Goal: Complete application form: Complete application form

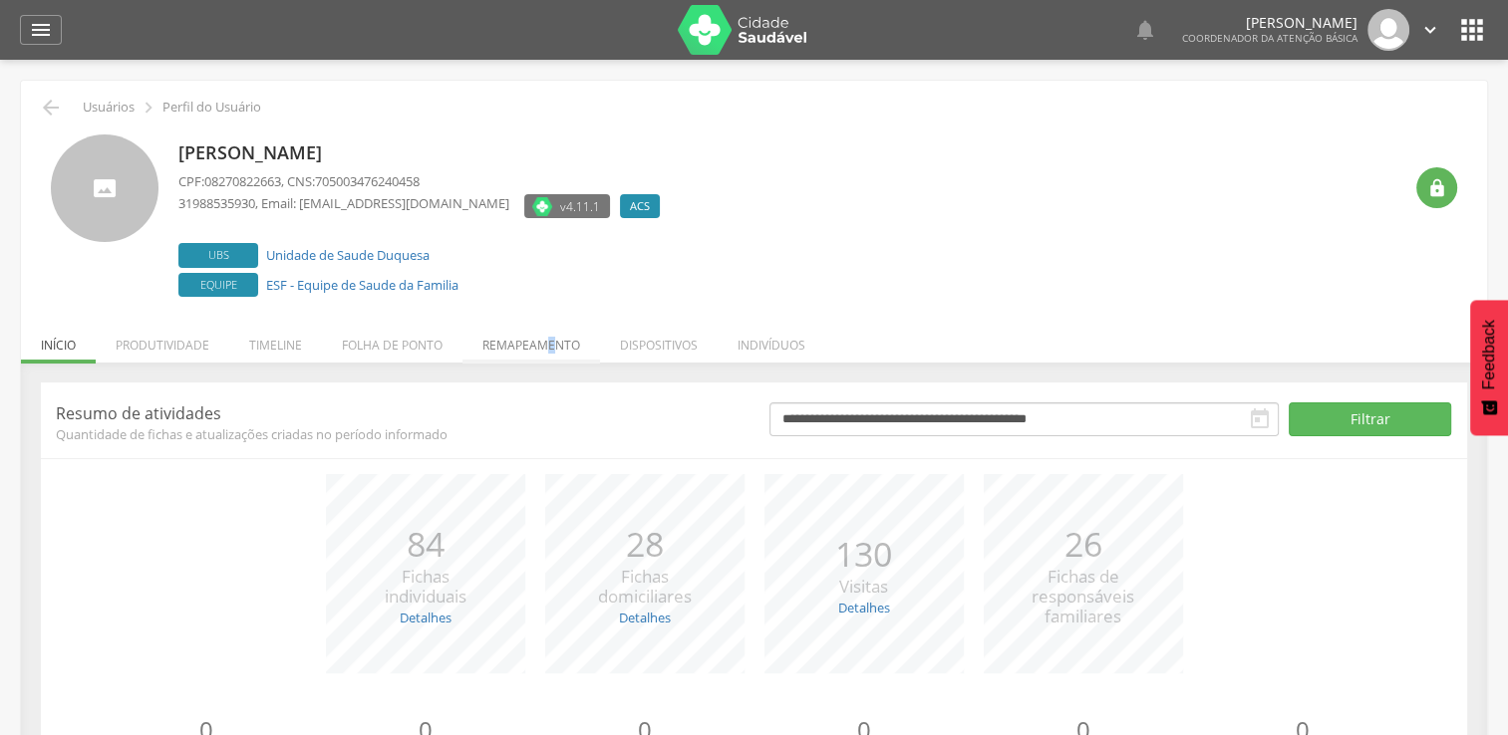
click at [552, 338] on li "Remapeamento" at bounding box center [531, 340] width 138 height 47
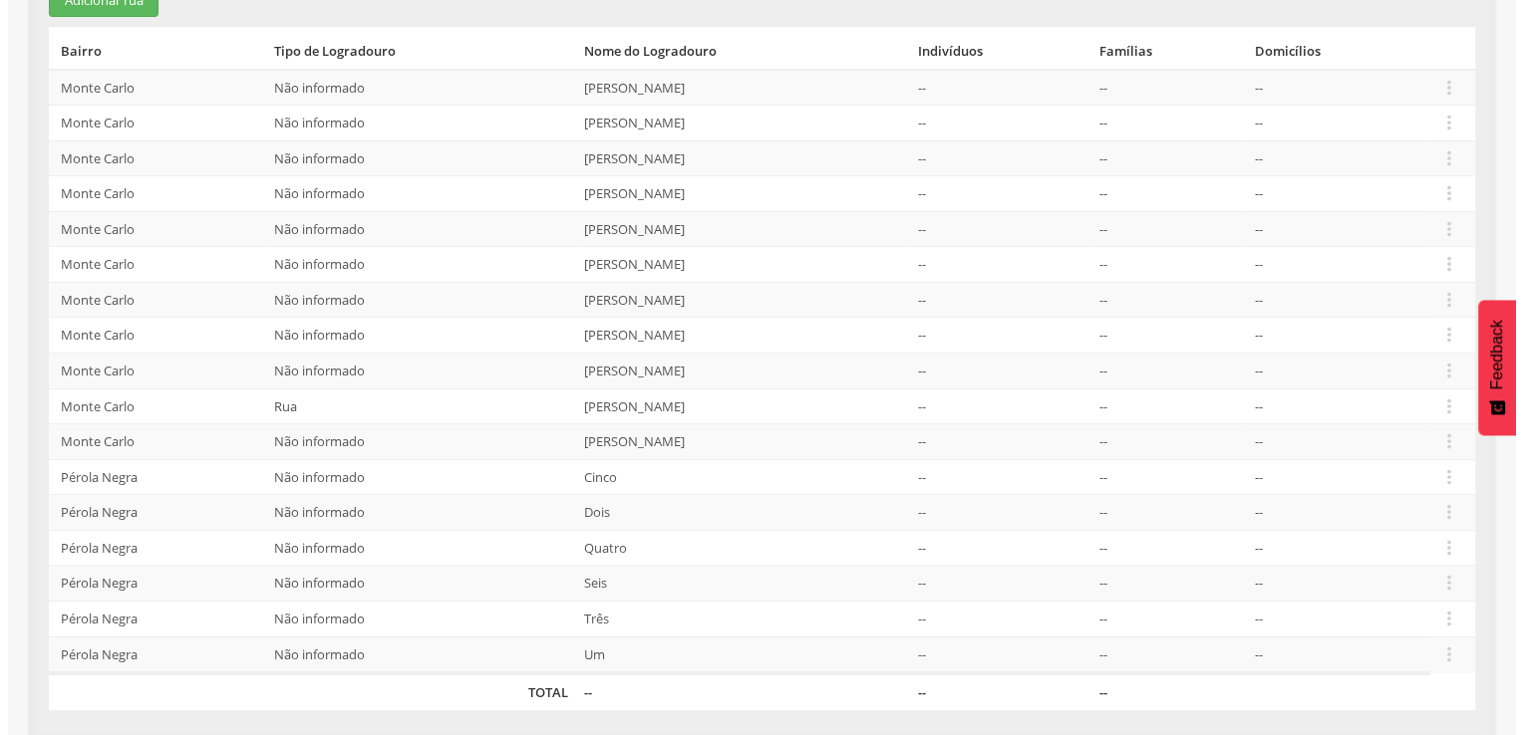
scroll to position [199, 0]
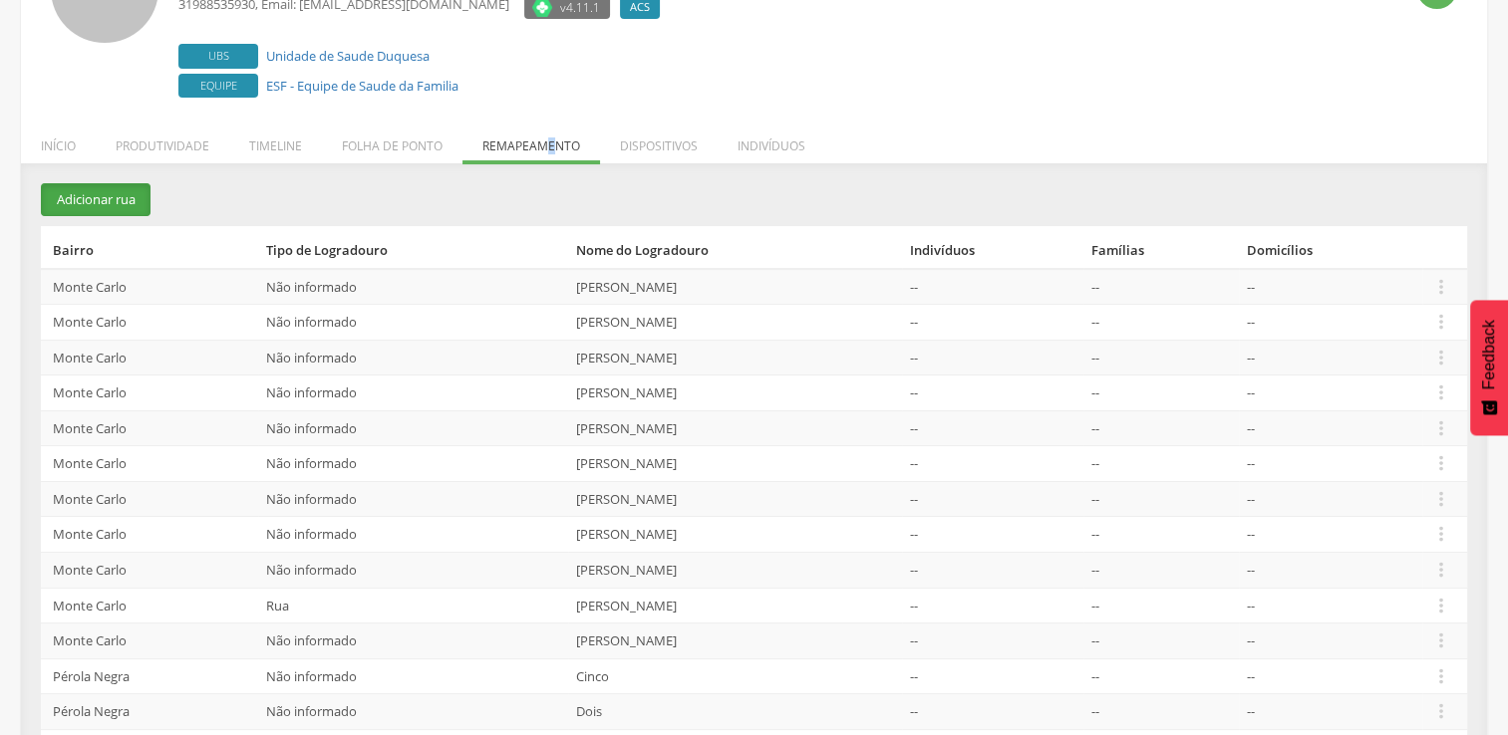
click at [98, 198] on button "Adicionar rua" at bounding box center [96, 199] width 110 height 33
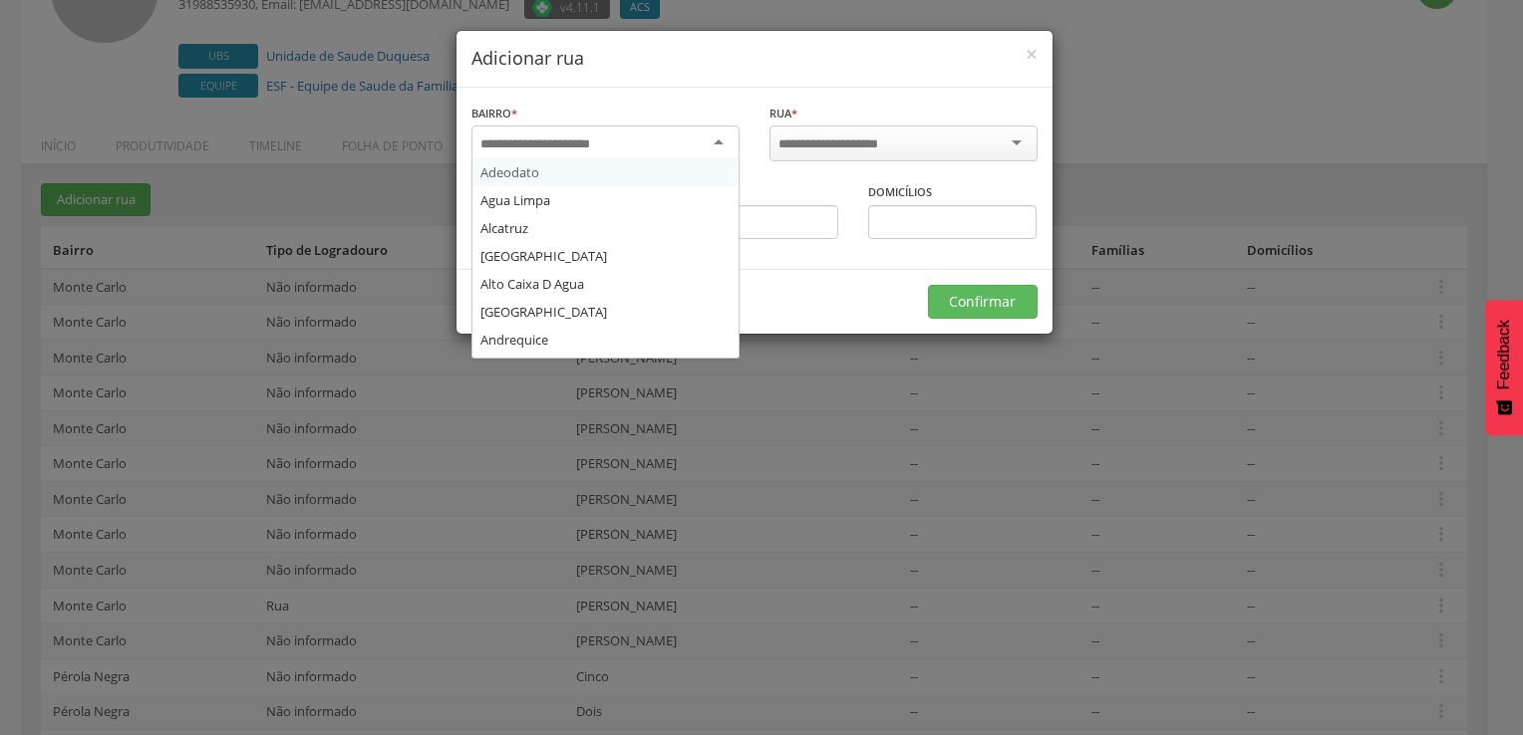
click at [652, 143] on div at bounding box center [605, 144] width 268 height 36
type input "*"
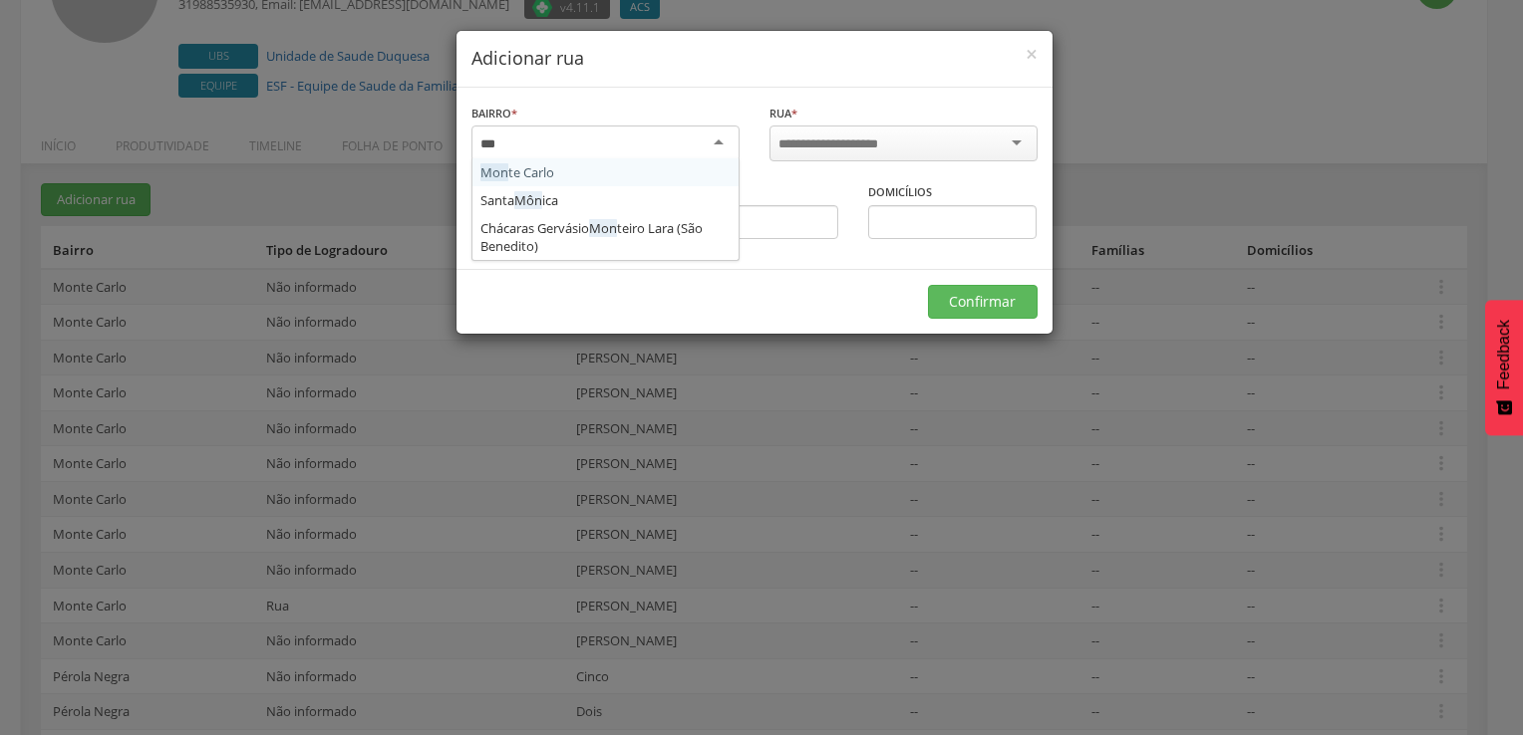
type input "****"
click at [965, 135] on div at bounding box center [903, 144] width 268 height 36
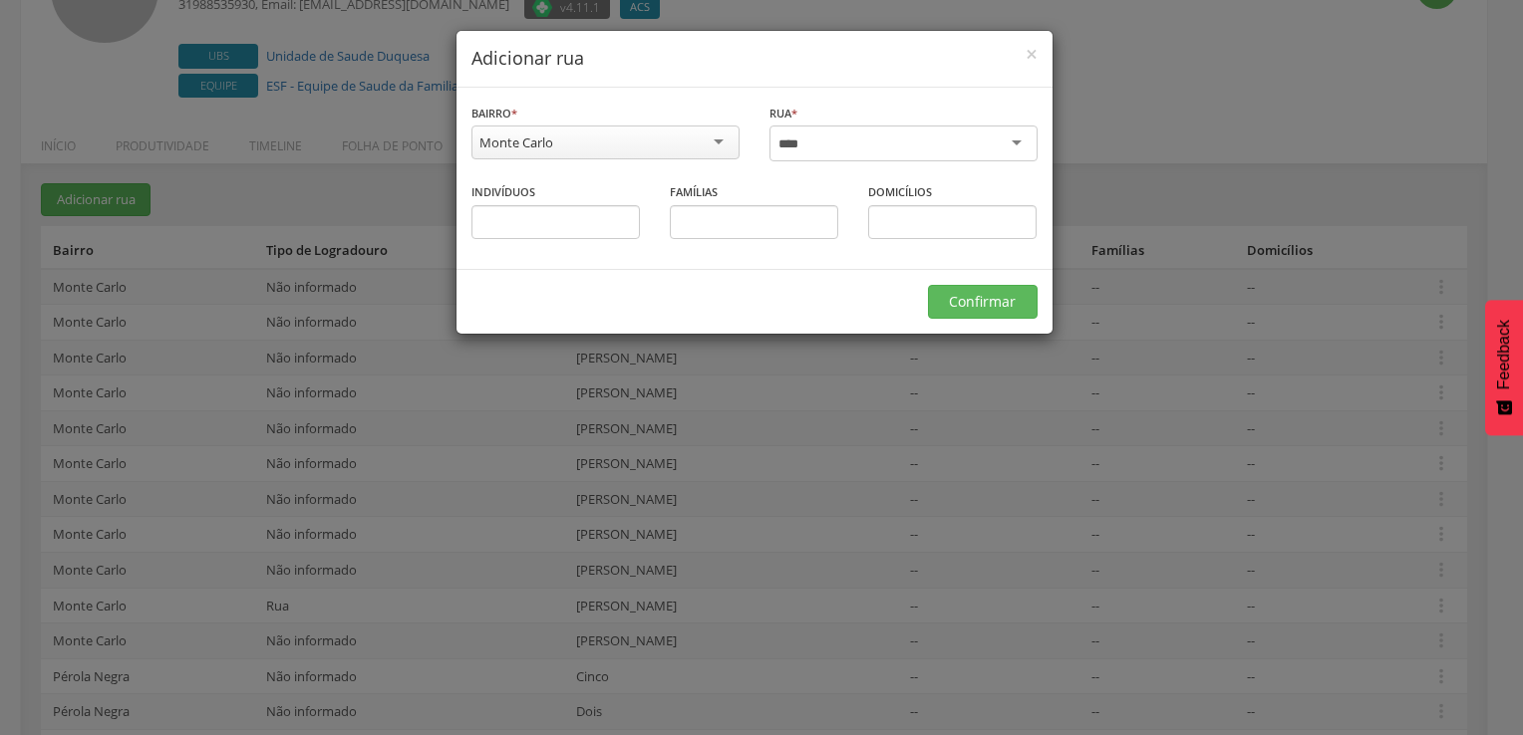
click at [868, 141] on div at bounding box center [903, 144] width 268 height 36
type input "*"
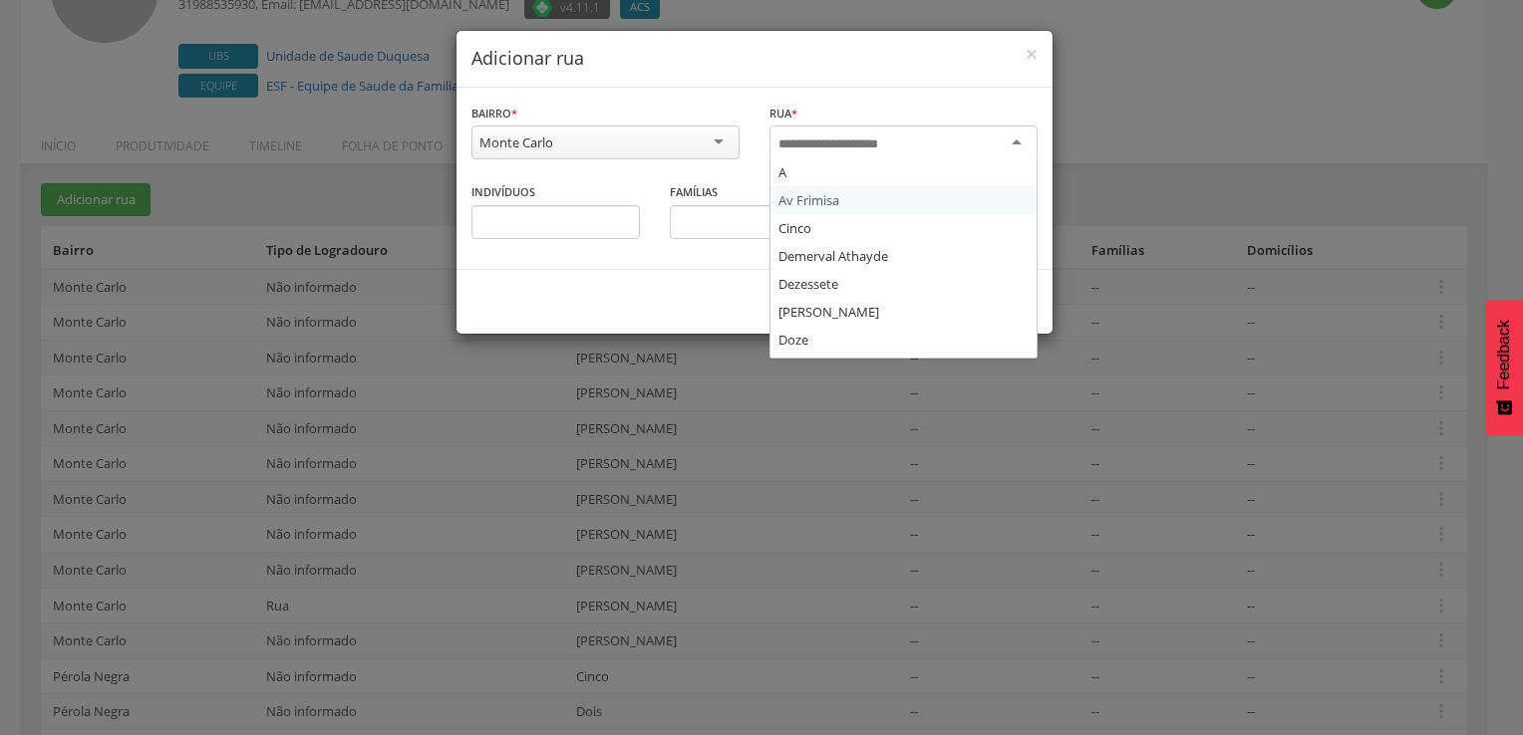
click at [780, 112] on label "Rua *" at bounding box center [783, 114] width 28 height 16
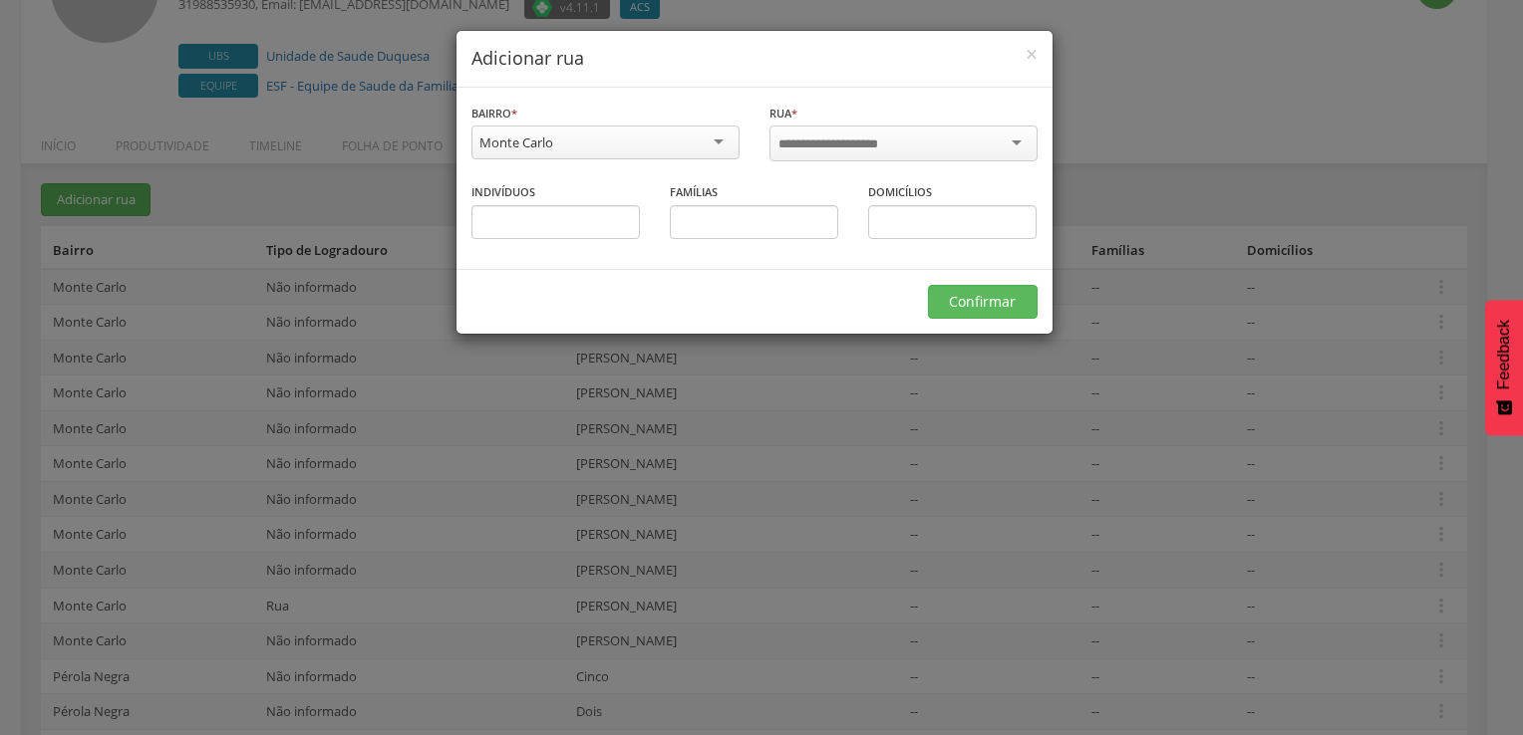
click at [780, 112] on label "Rua *" at bounding box center [783, 114] width 28 height 16
click at [797, 108] on span "*" at bounding box center [794, 113] width 6 height 15
click at [804, 146] on input "select-one" at bounding box center [841, 145] width 127 height 18
type input "*********"
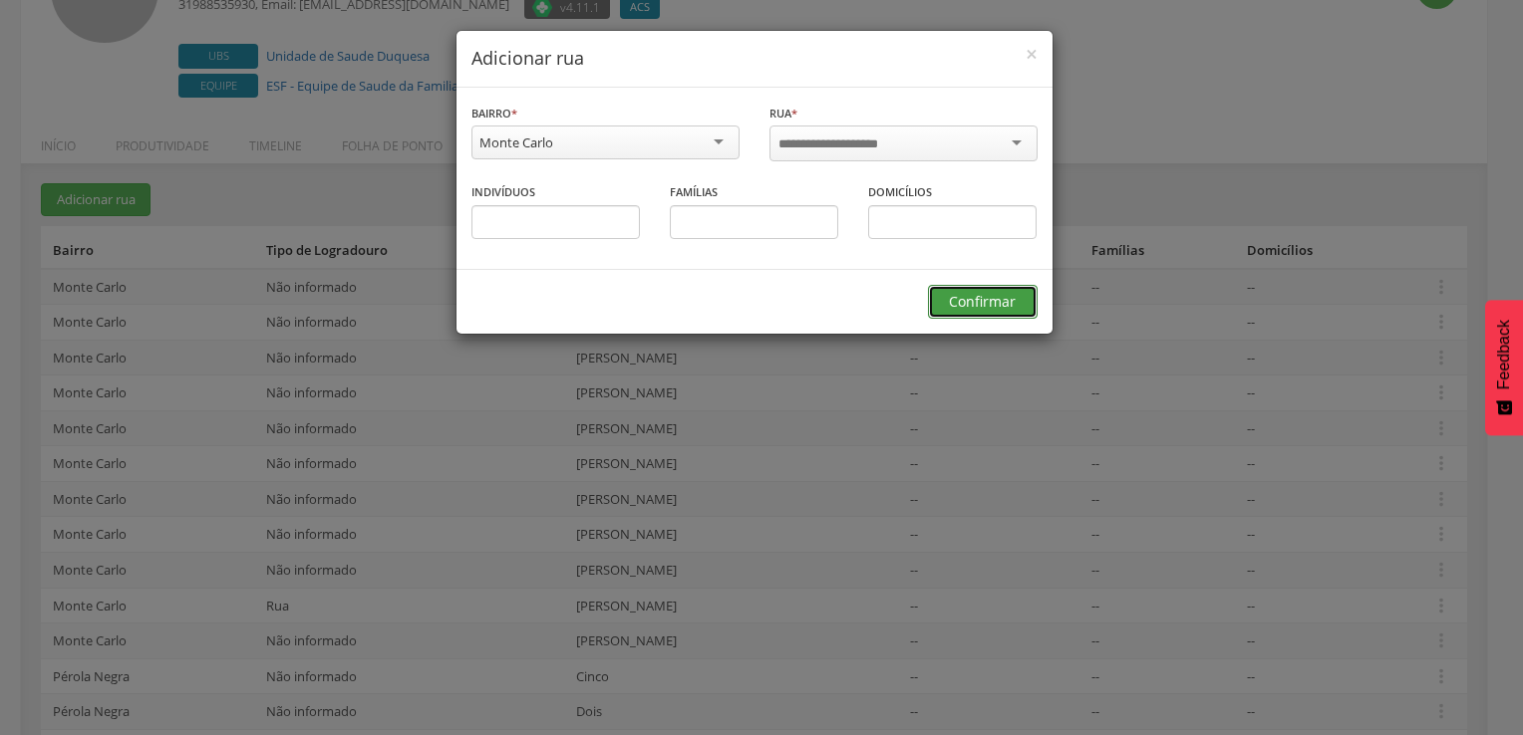
click at [978, 301] on button "Confirmar" at bounding box center [983, 302] width 110 height 34
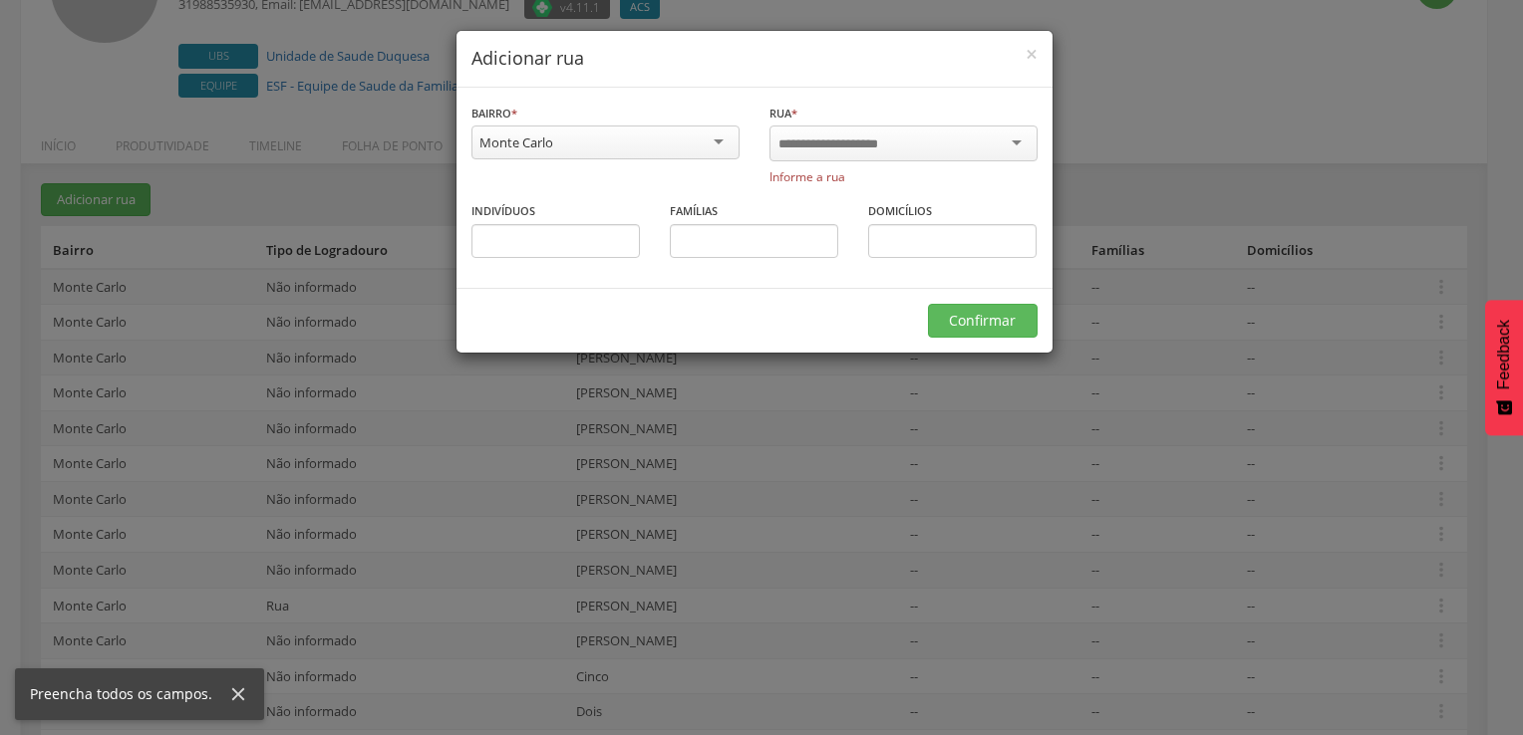
click at [962, 134] on div at bounding box center [903, 144] width 268 height 36
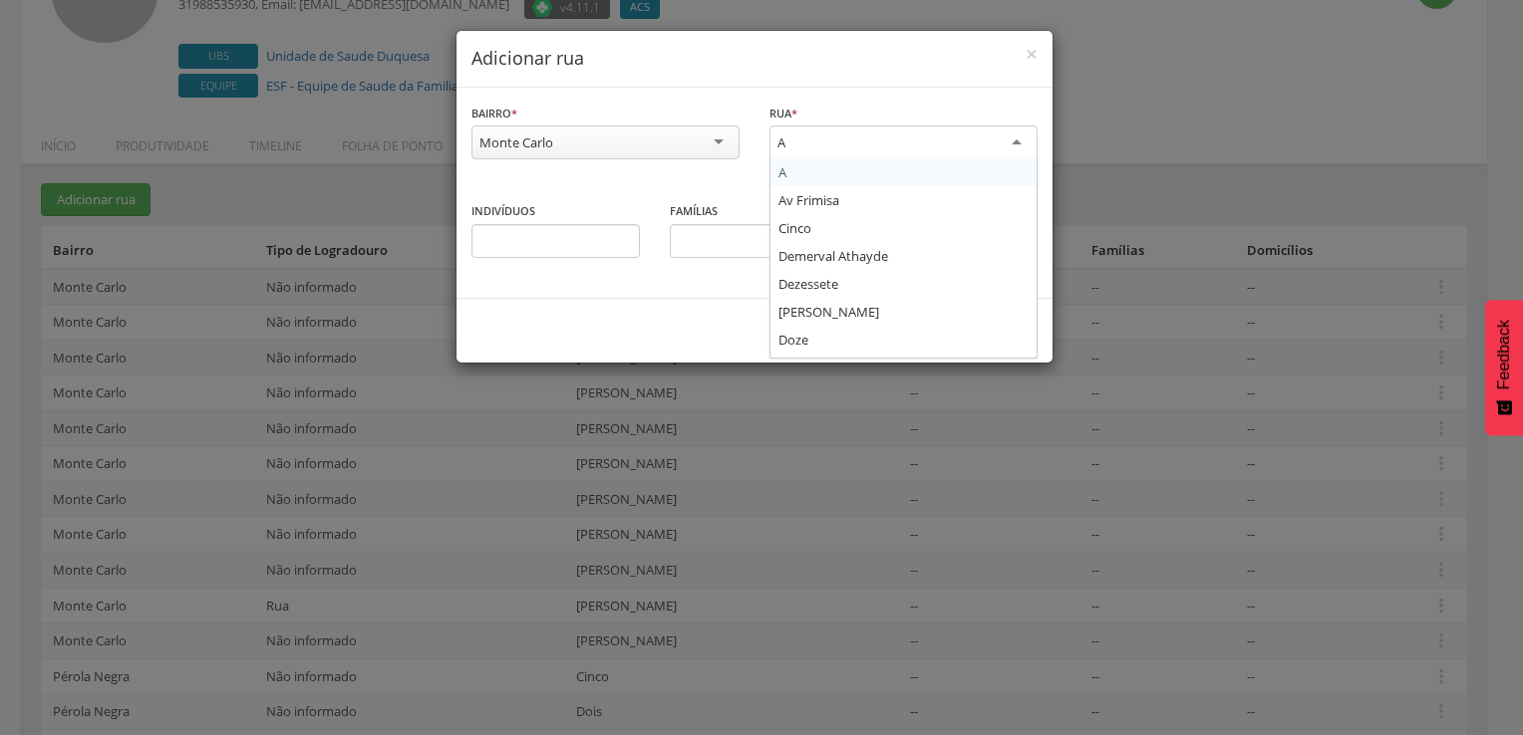
click at [1021, 148] on div "A" at bounding box center [903, 144] width 268 height 36
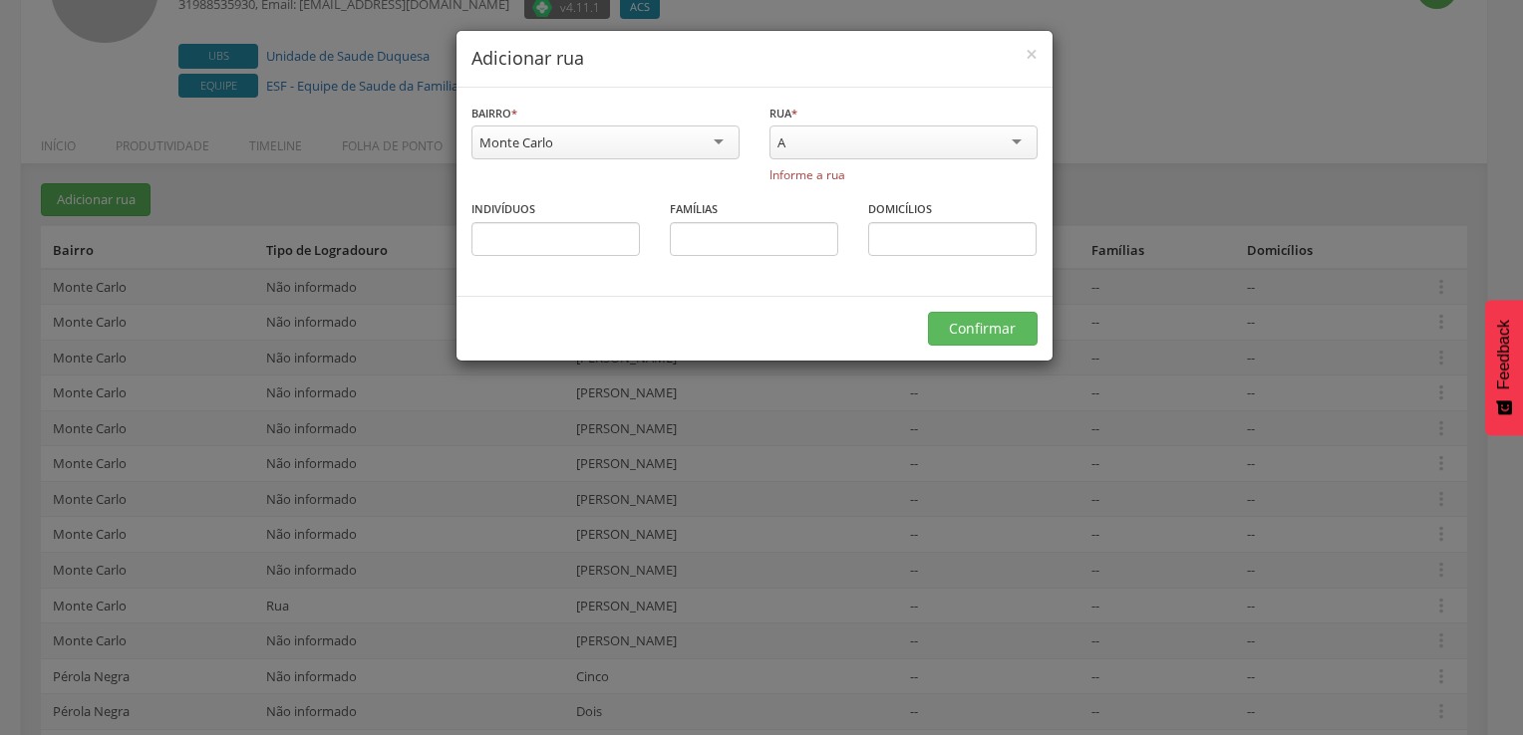
drag, startPoint x: 837, startPoint y: 145, endPoint x: 685, endPoint y: 138, distance: 152.7
click at [685, 138] on div "**********" at bounding box center [754, 151] width 596 height 96
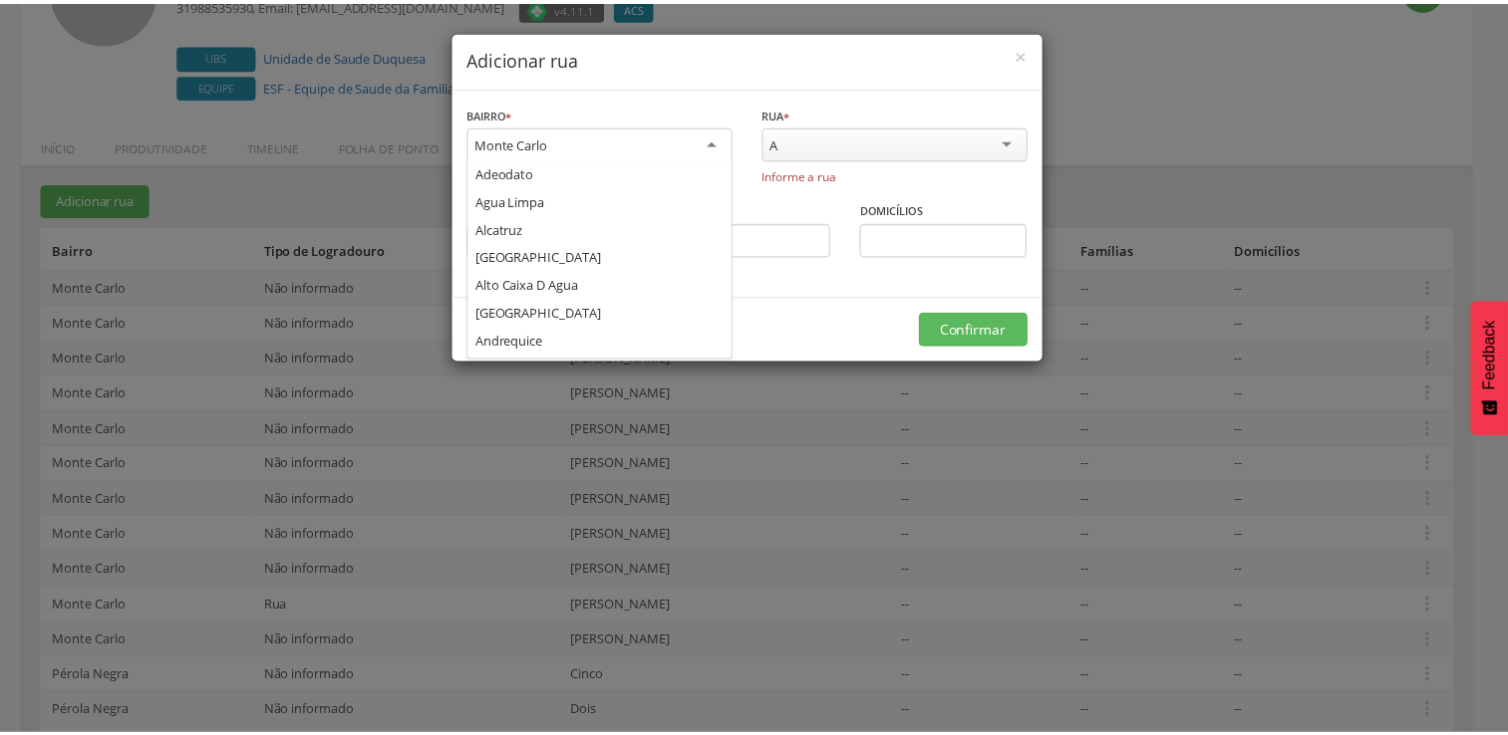
scroll to position [2087, 0]
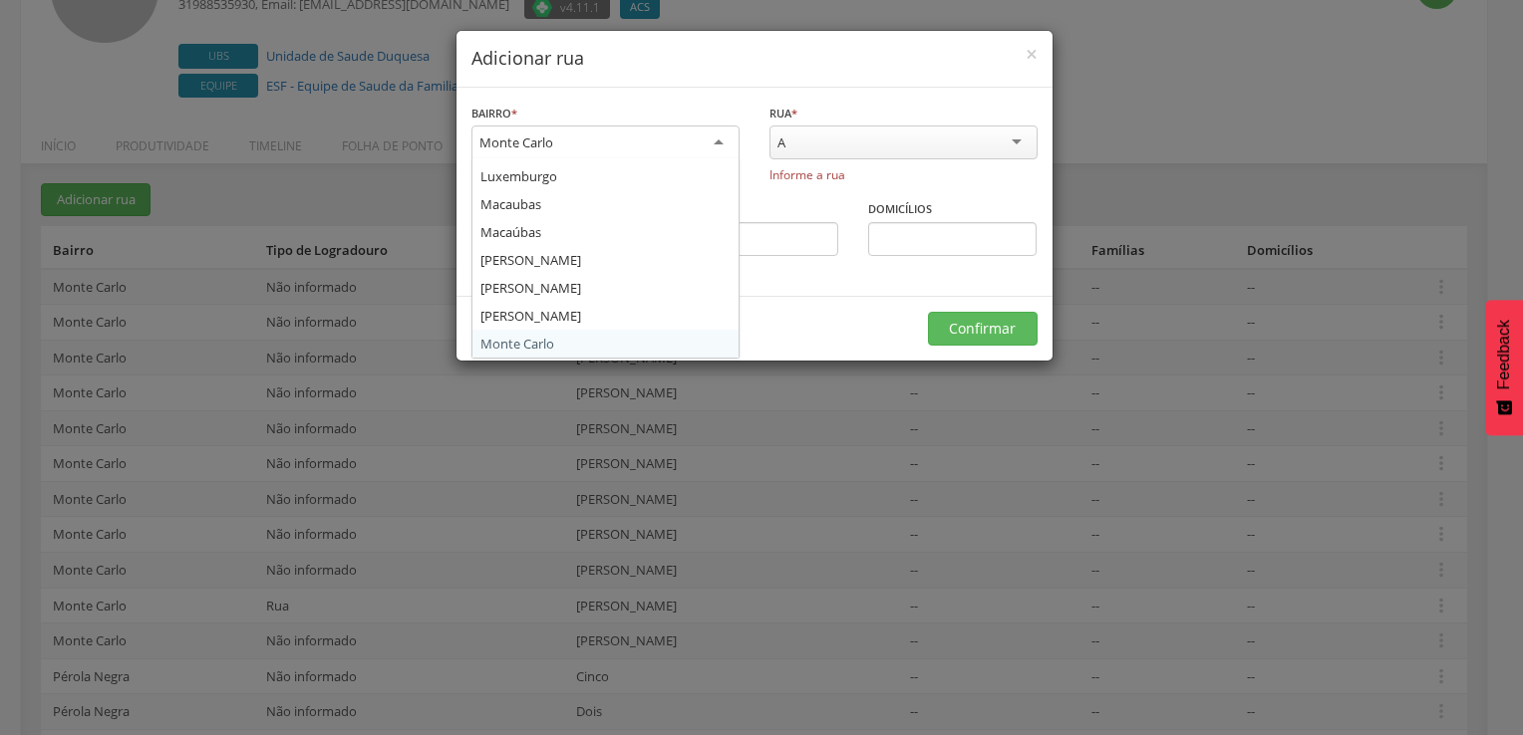
click at [694, 132] on div "Monte Carlo" at bounding box center [605, 144] width 268 height 36
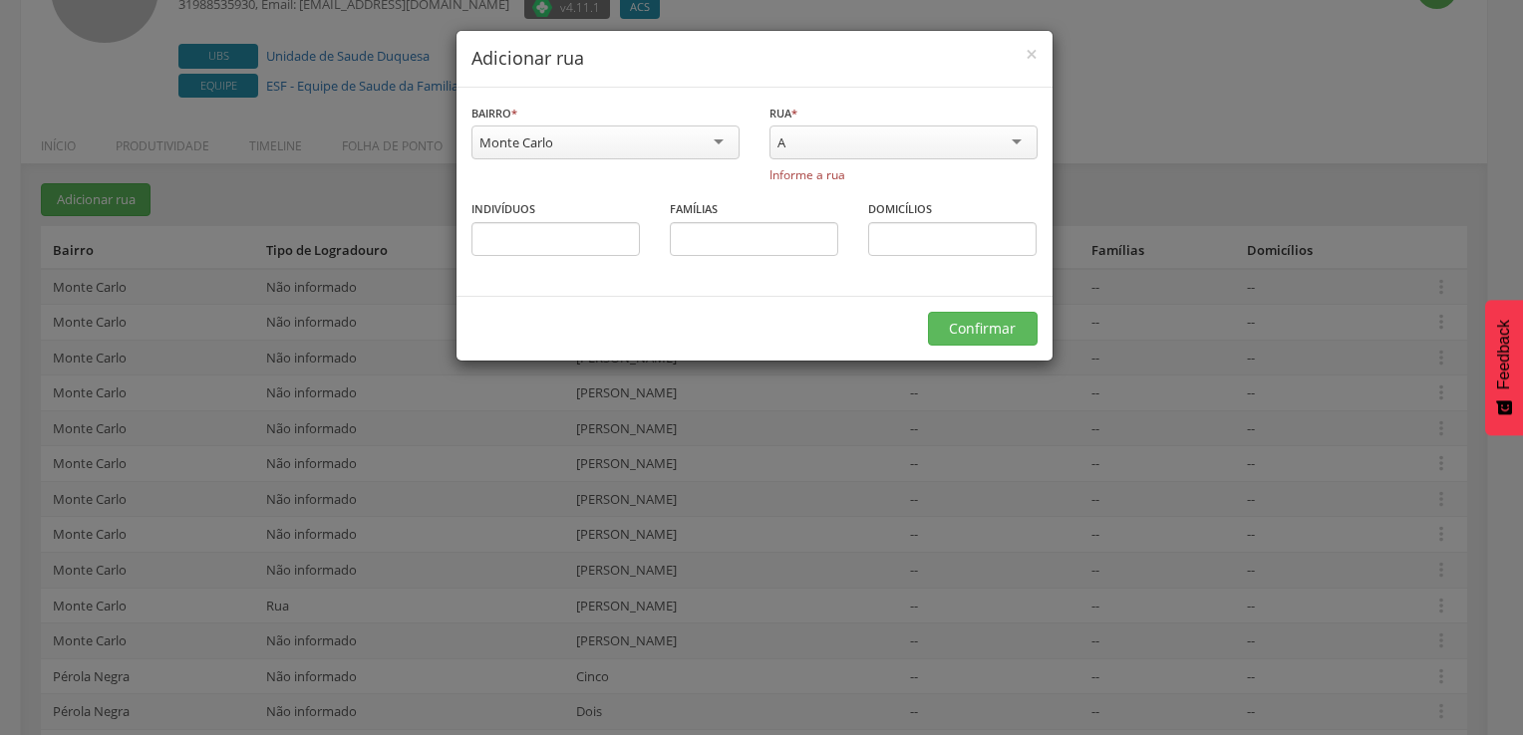
click at [661, 149] on div "Monte Carlo" at bounding box center [605, 143] width 268 height 34
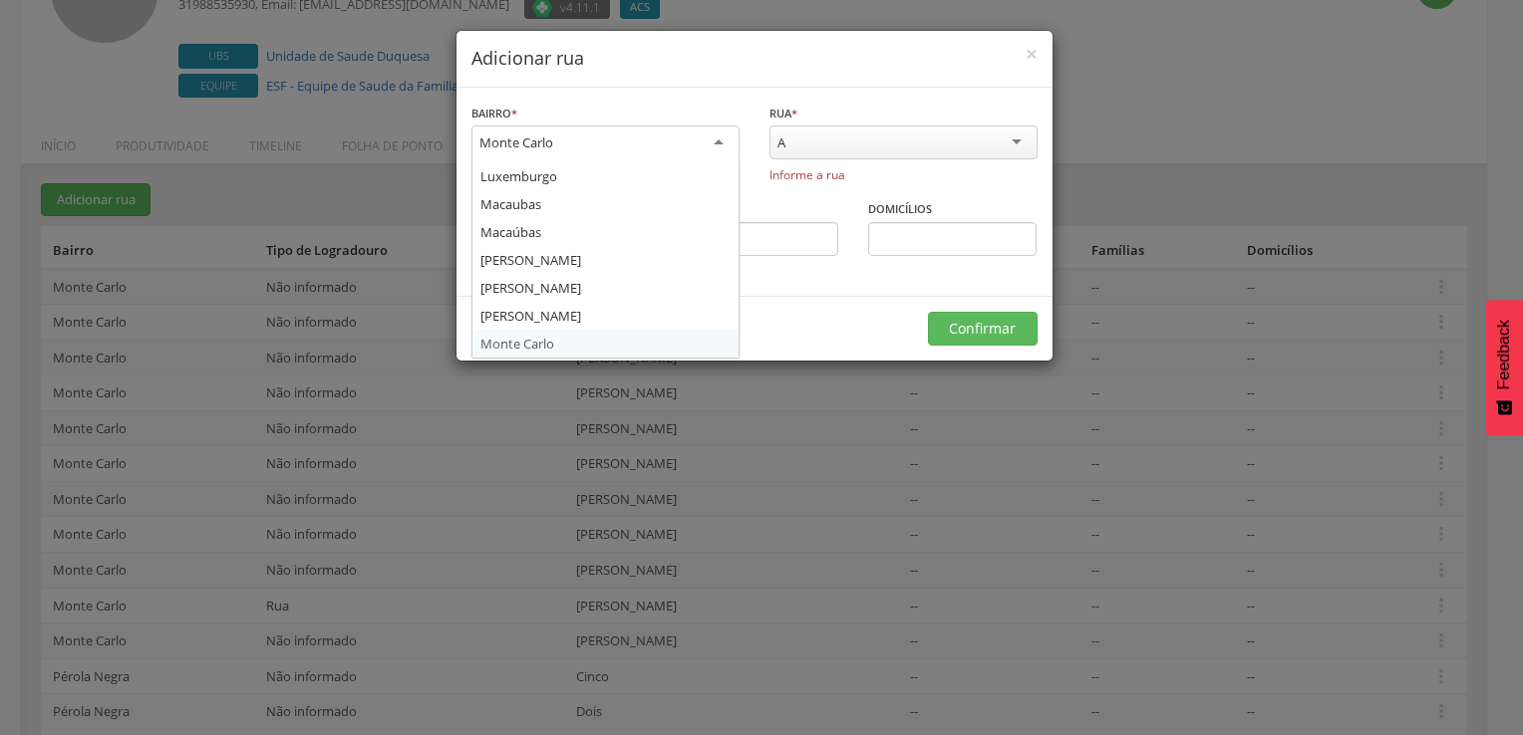
click at [1016, 138] on div "A" at bounding box center [903, 143] width 268 height 34
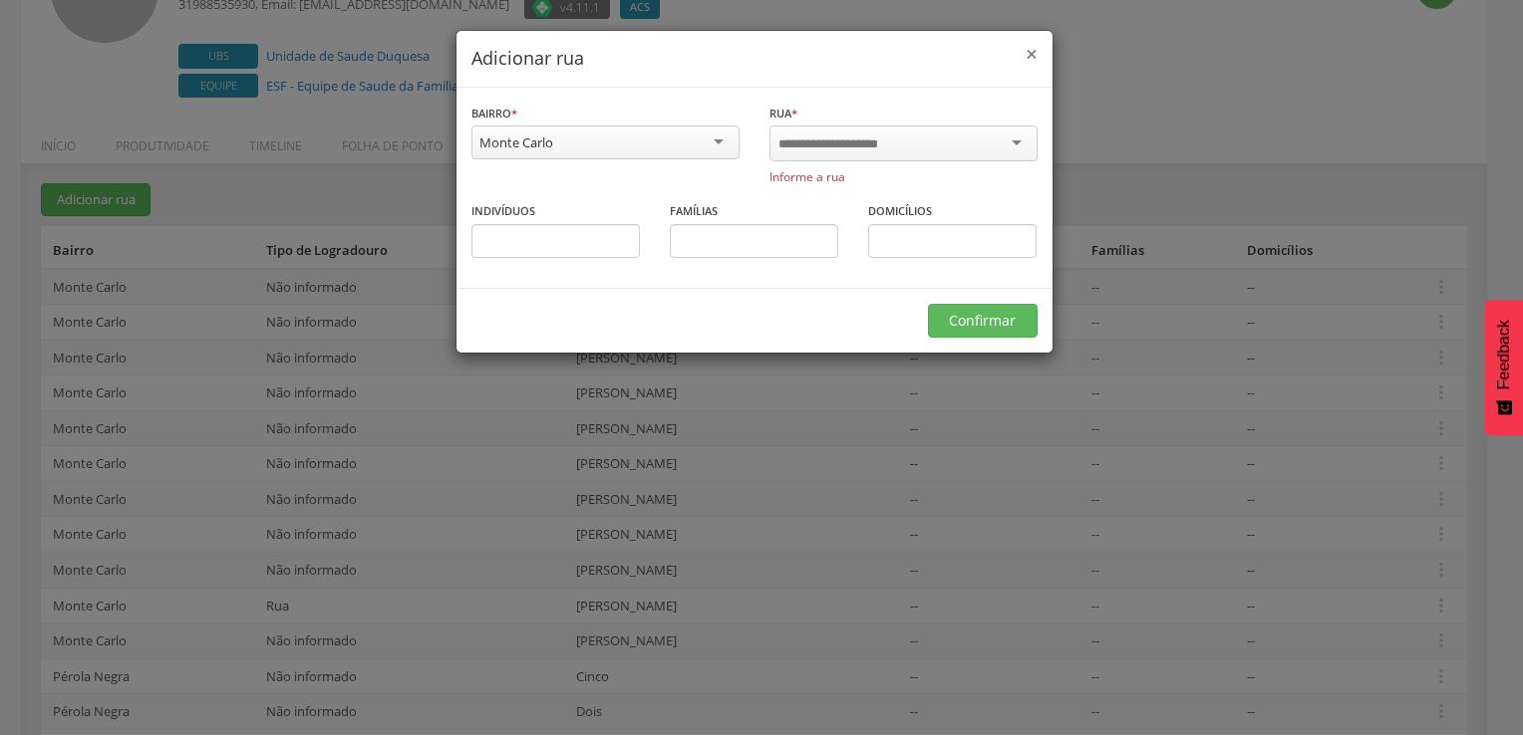
click at [1030, 62] on span "×" at bounding box center [1031, 54] width 12 height 28
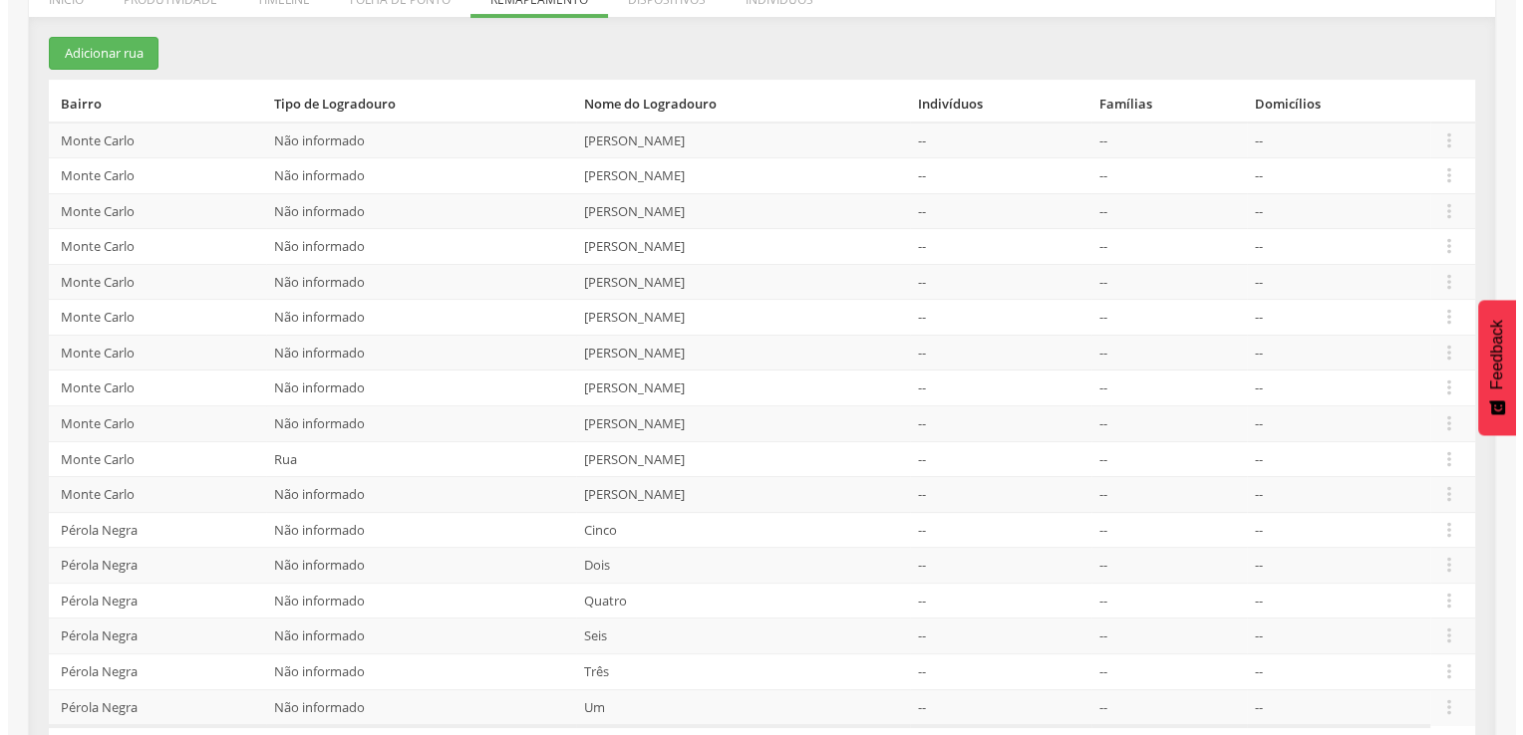
scroll to position [299, 0]
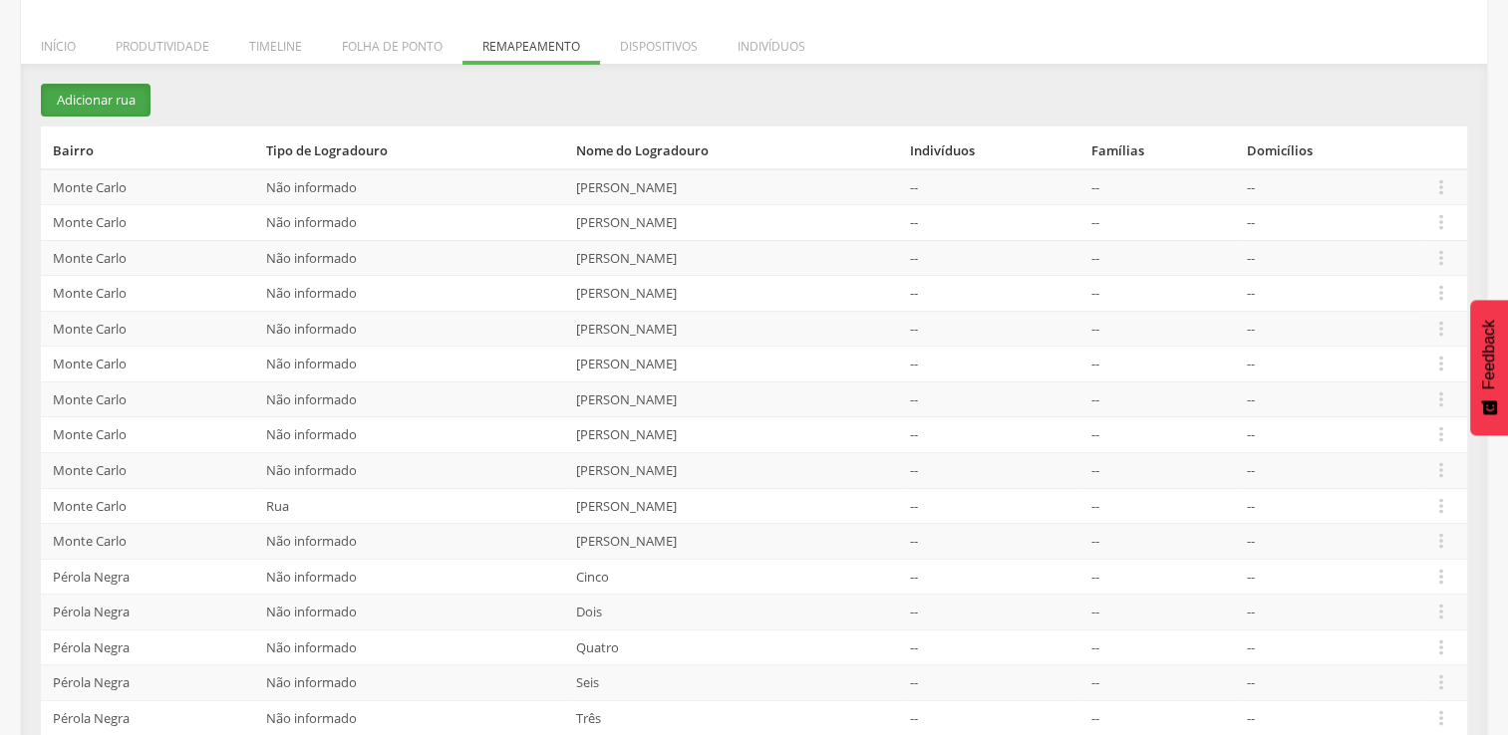
click at [139, 101] on button "Adicionar rua" at bounding box center [96, 100] width 110 height 33
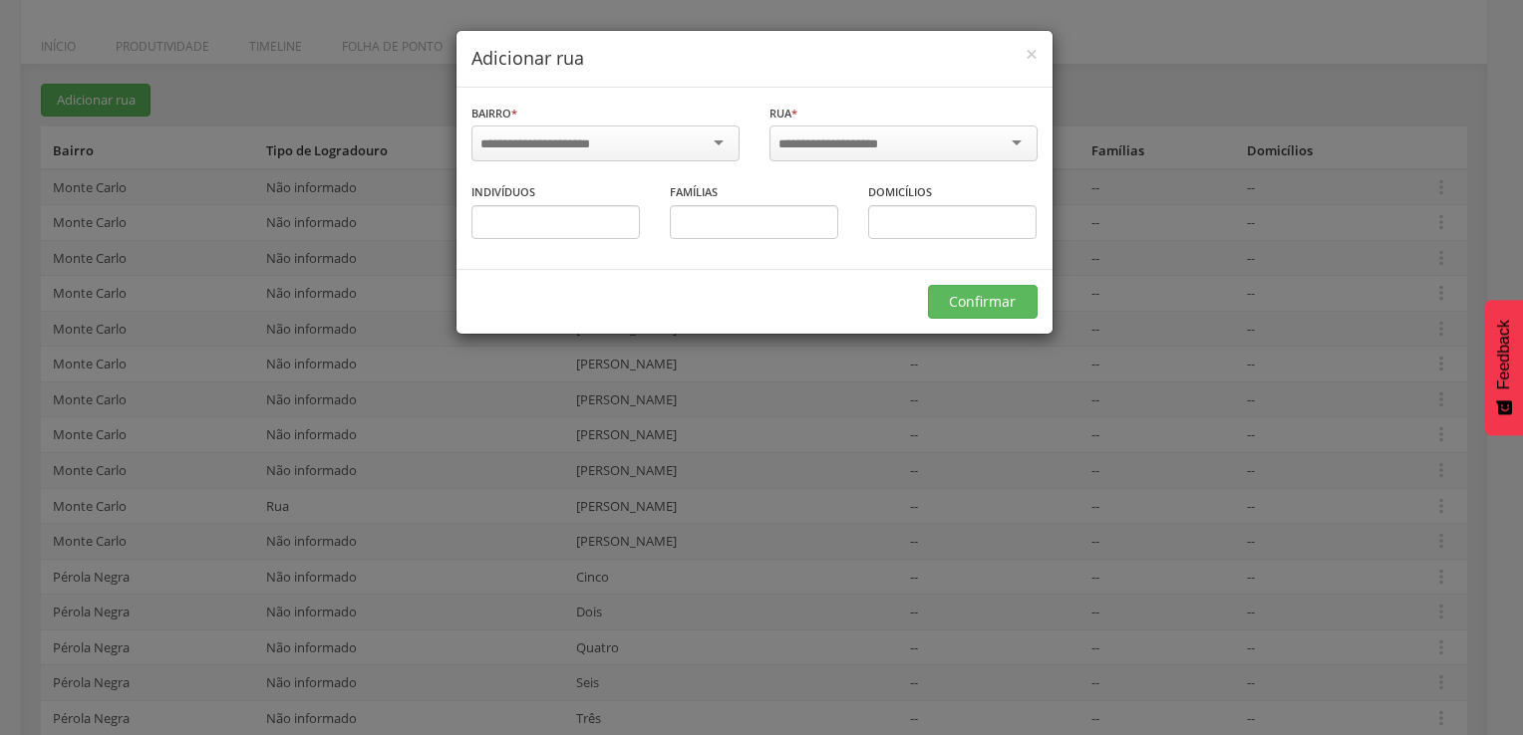
click at [665, 141] on div at bounding box center [605, 144] width 268 height 36
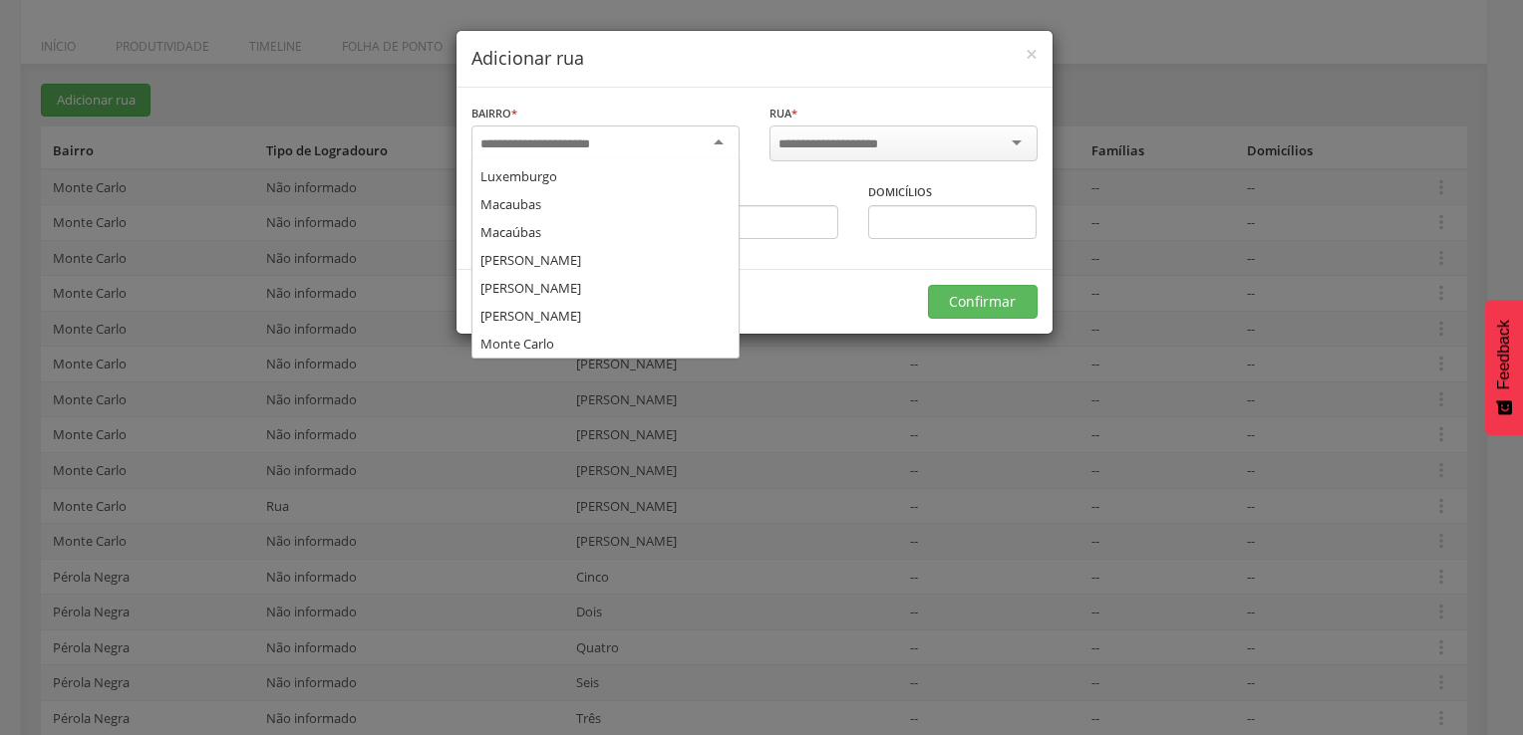
scroll to position [0, 0]
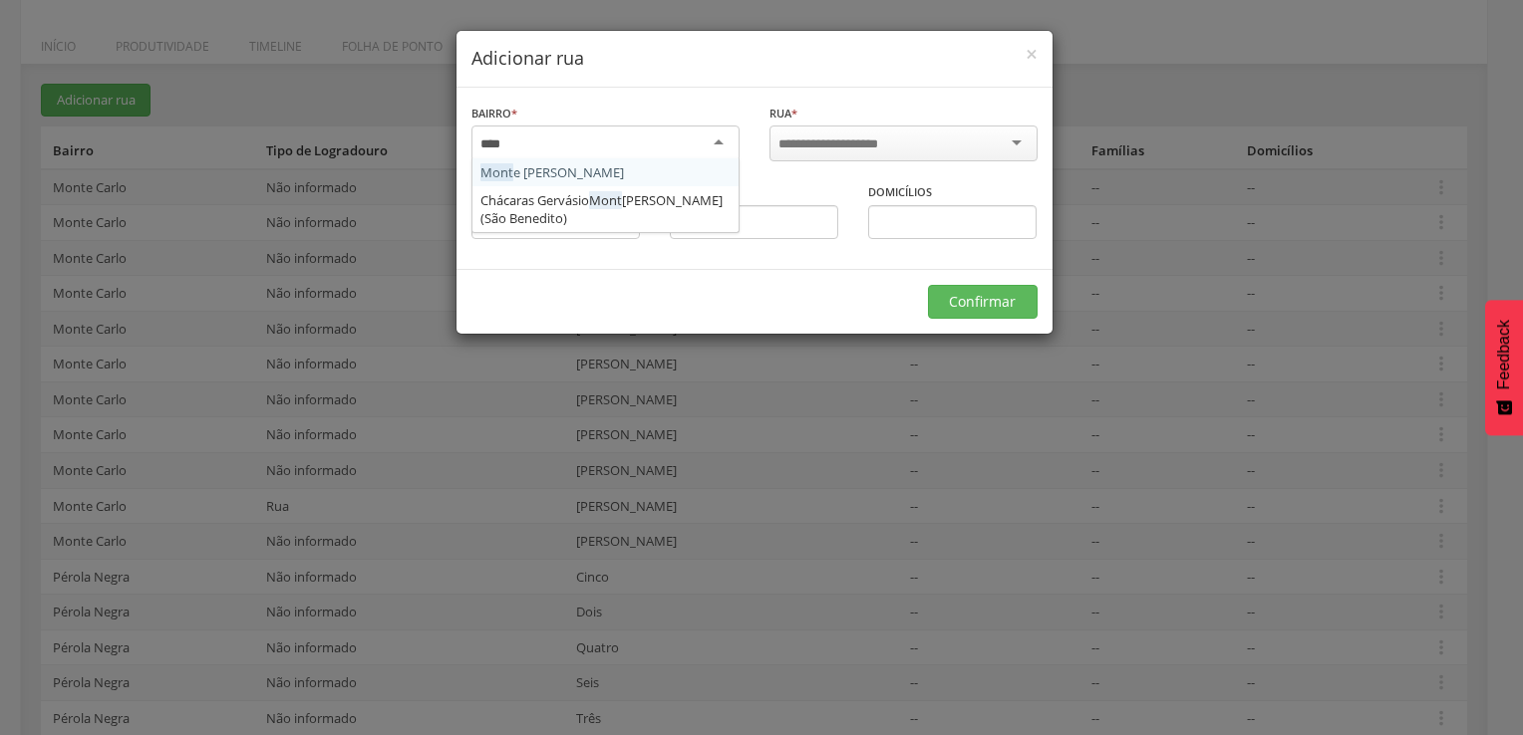
type input "*****"
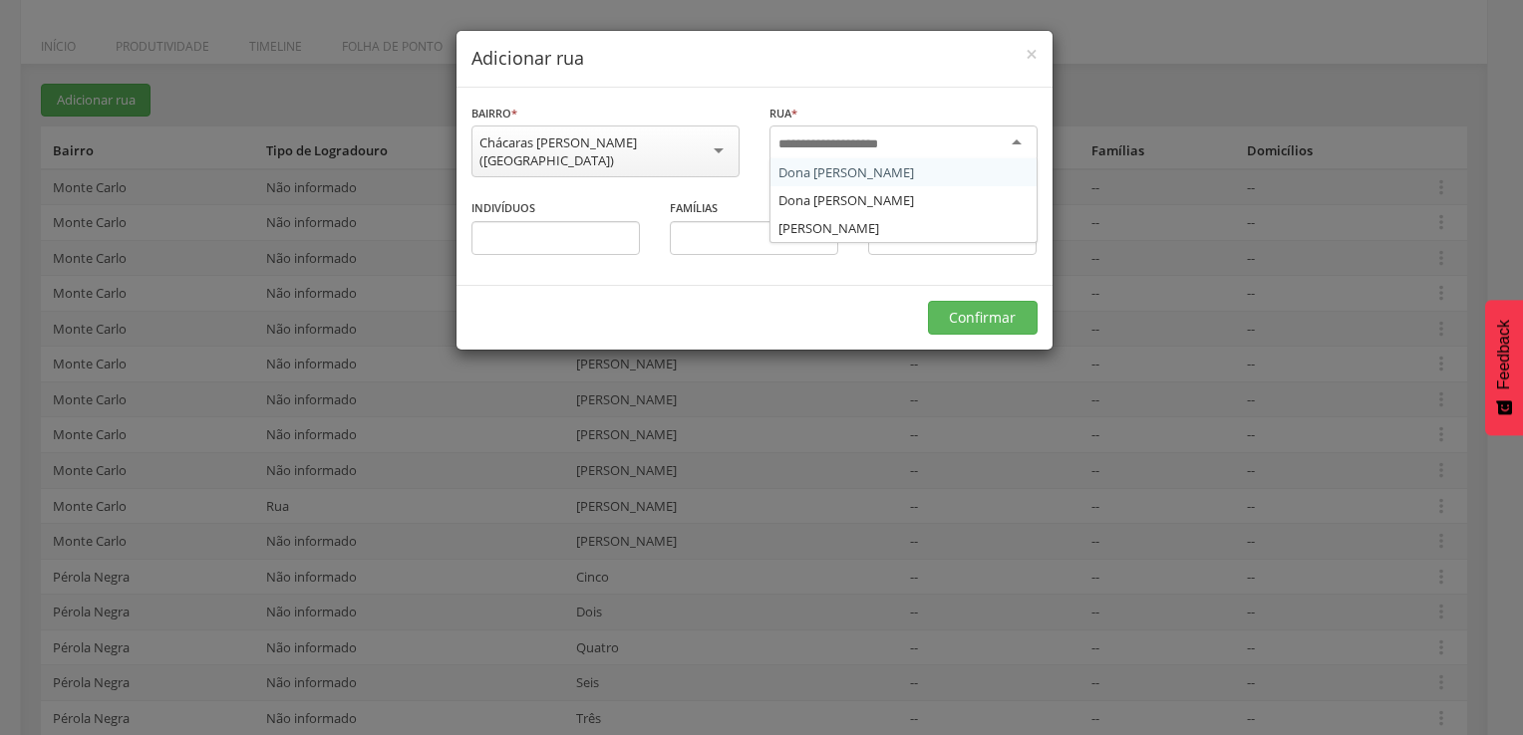
click at [841, 138] on input "select-one" at bounding box center [841, 145] width 127 height 18
click at [1017, 141] on div at bounding box center [903, 144] width 268 height 36
drag, startPoint x: 914, startPoint y: 142, endPoint x: 901, endPoint y: 142, distance: 13.0
click at [556, 145] on div "**********" at bounding box center [754, 151] width 596 height 96
type input "*"
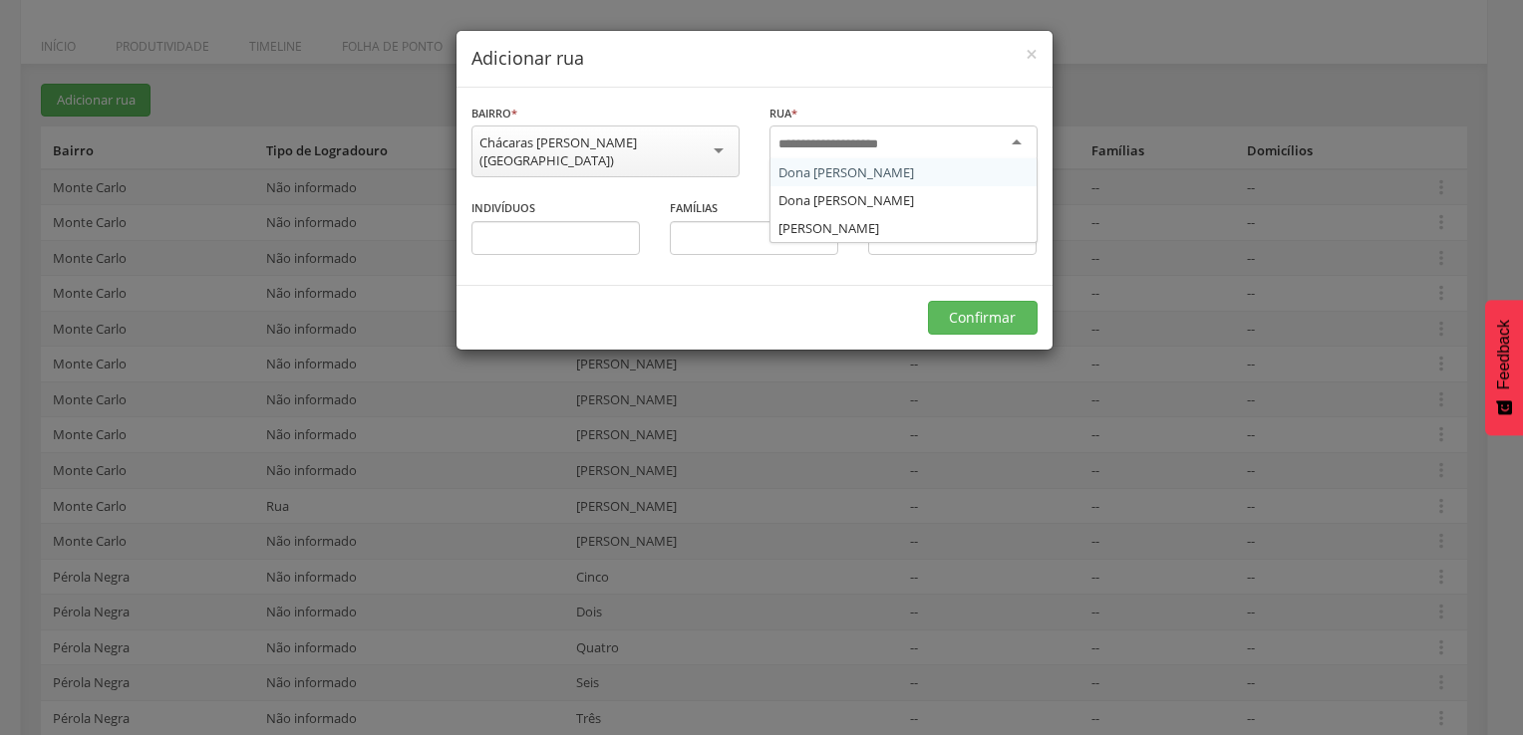
click at [715, 146] on div "Chácaras [PERSON_NAME] ([GEOGRAPHIC_DATA])" at bounding box center [605, 152] width 252 height 36
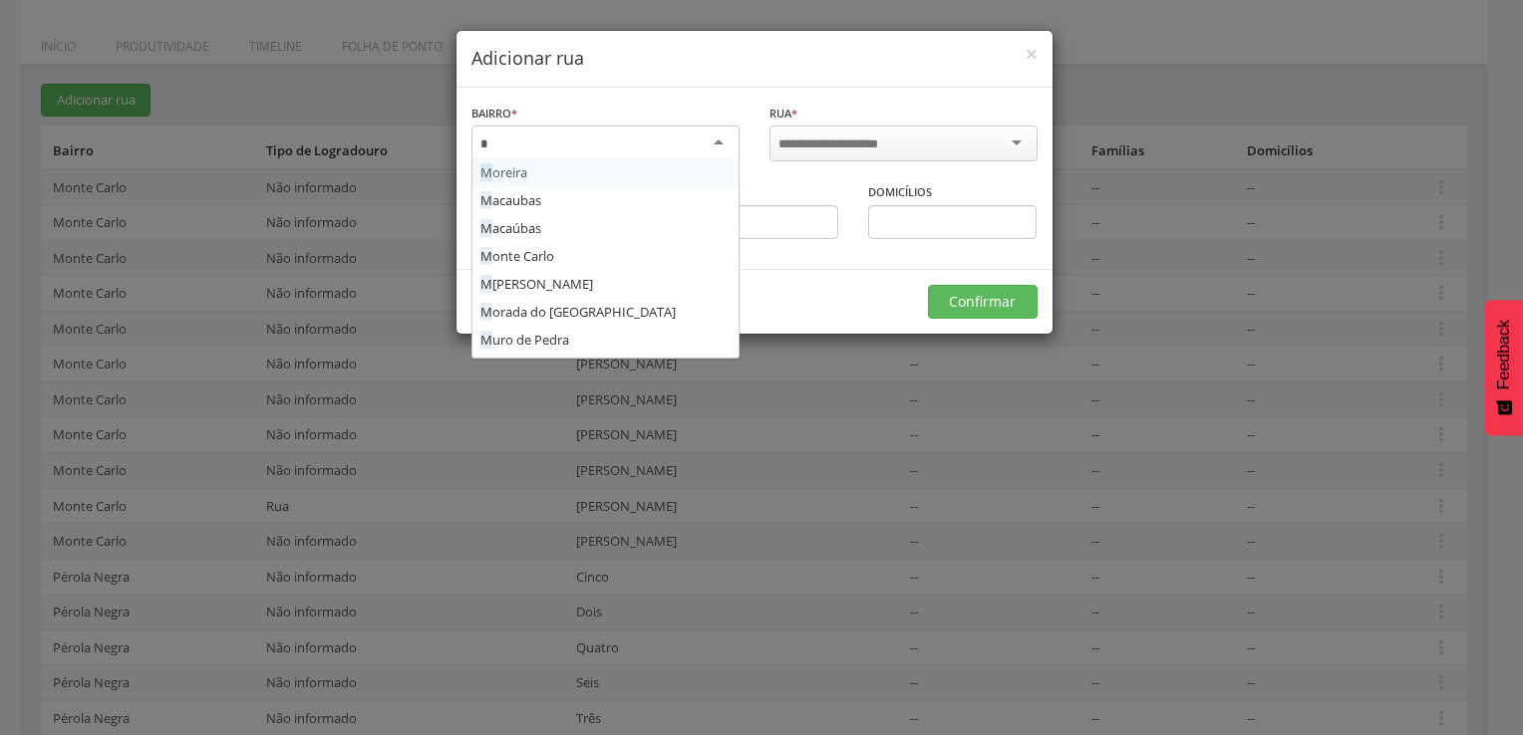
type input "**"
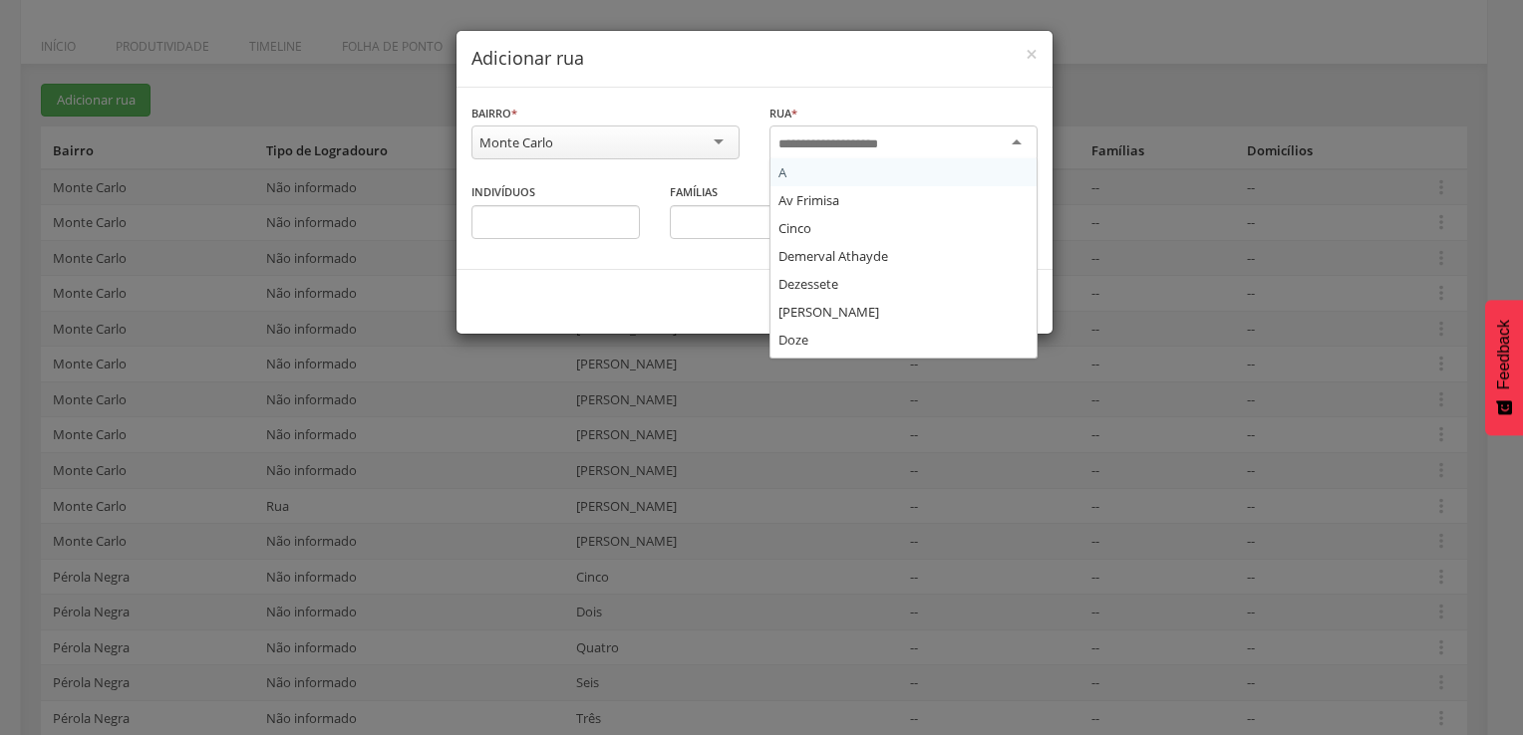
click at [885, 140] on input "select-one" at bounding box center [841, 145] width 127 height 18
click at [849, 142] on input "select-one" at bounding box center [841, 145] width 127 height 18
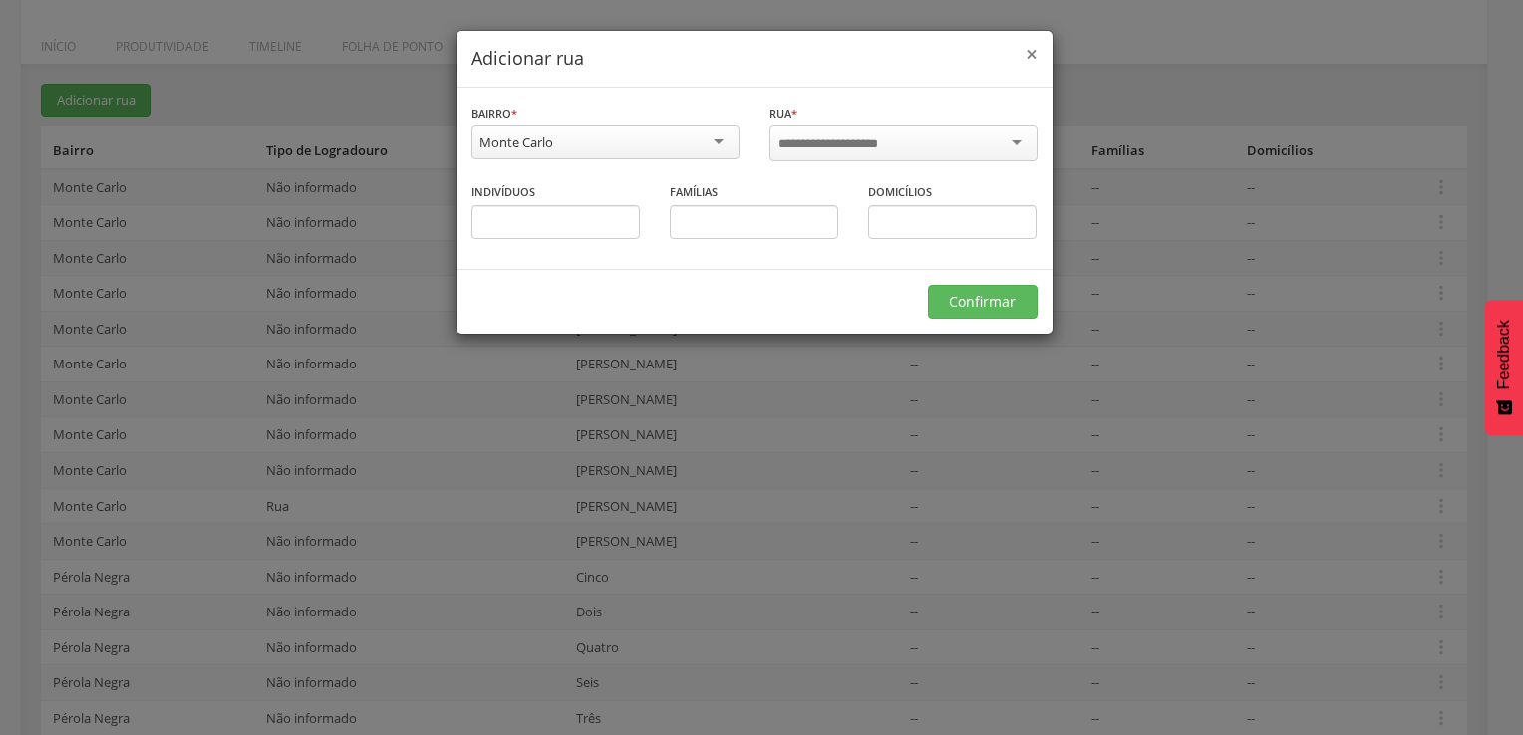
click at [1027, 52] on span "×" at bounding box center [1031, 54] width 12 height 28
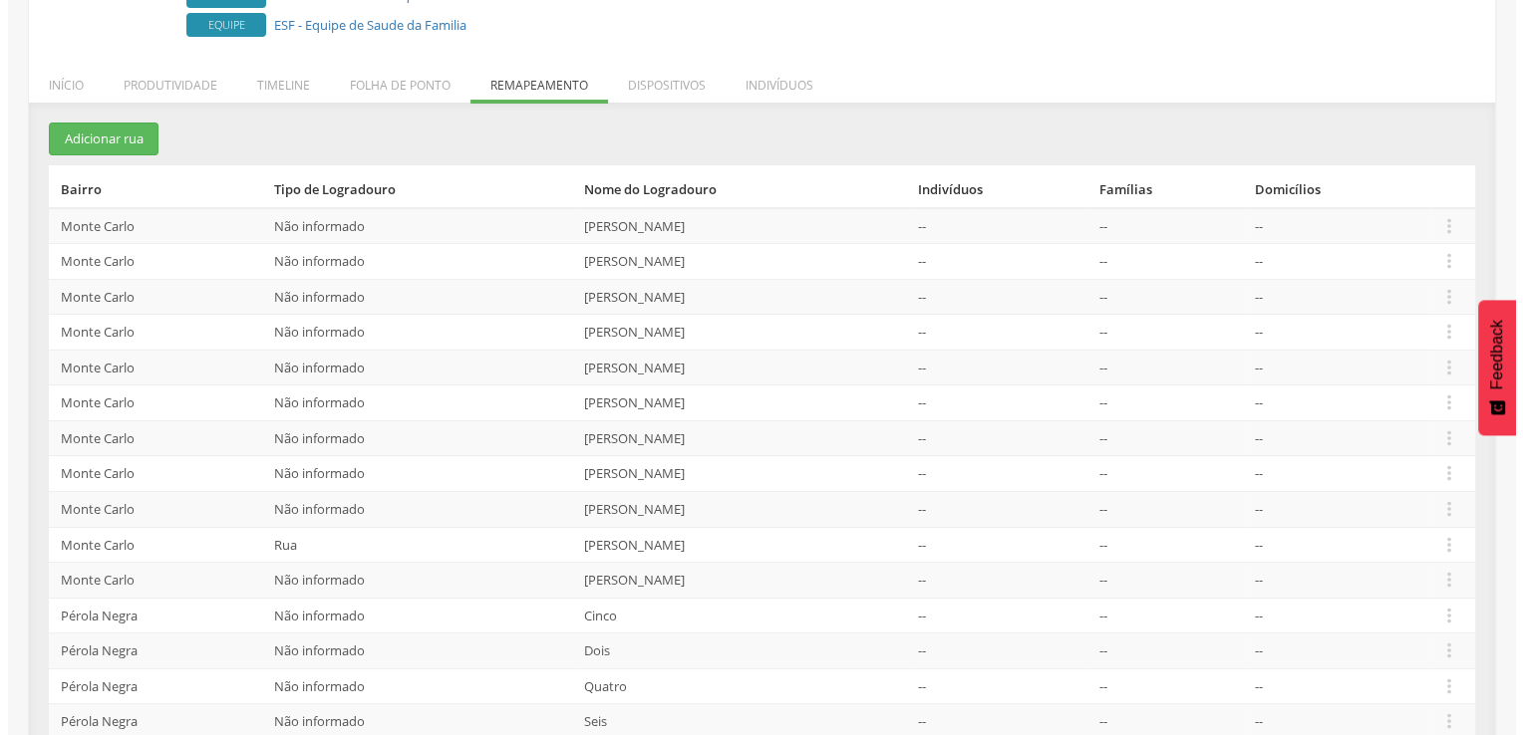
scroll to position [199, 0]
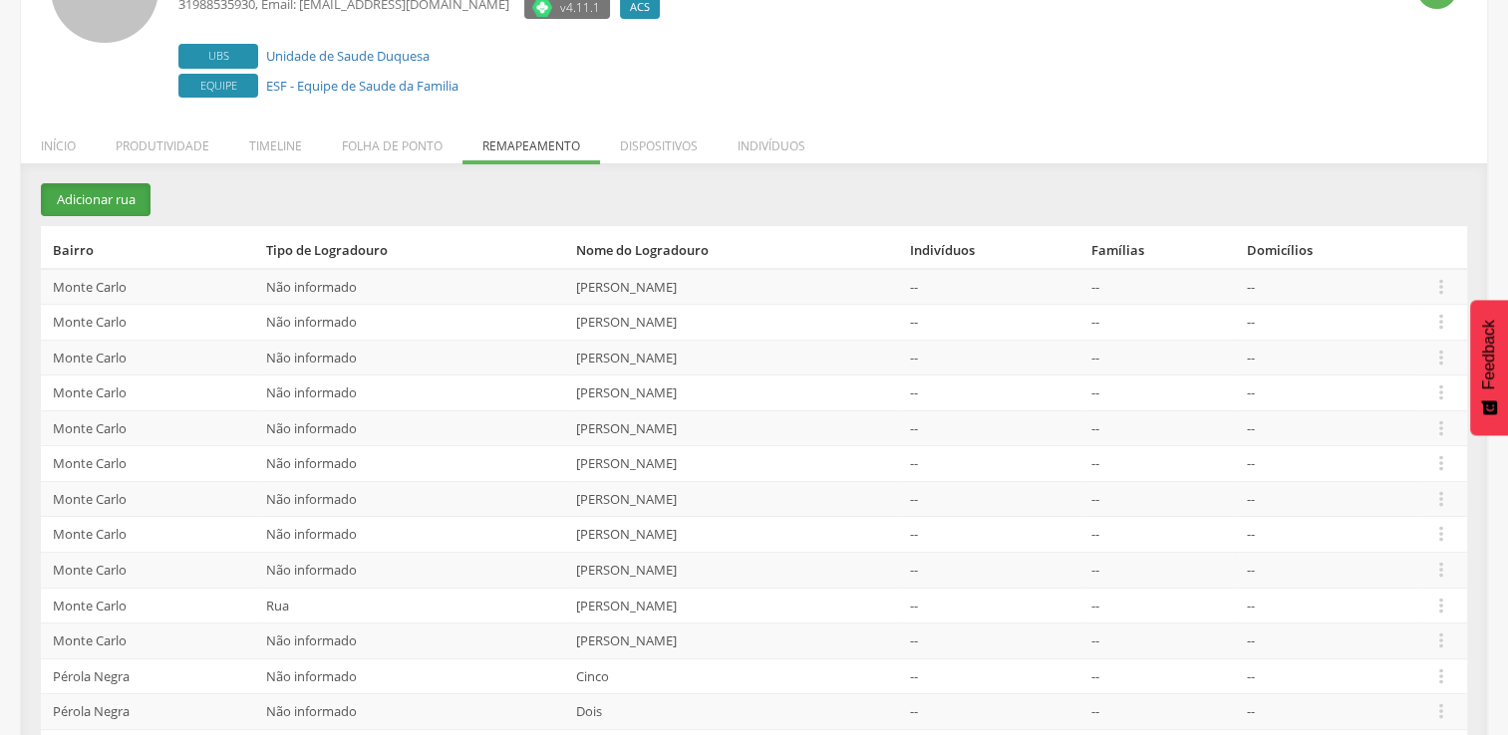
click at [129, 200] on button "Adicionar rua" at bounding box center [96, 199] width 110 height 33
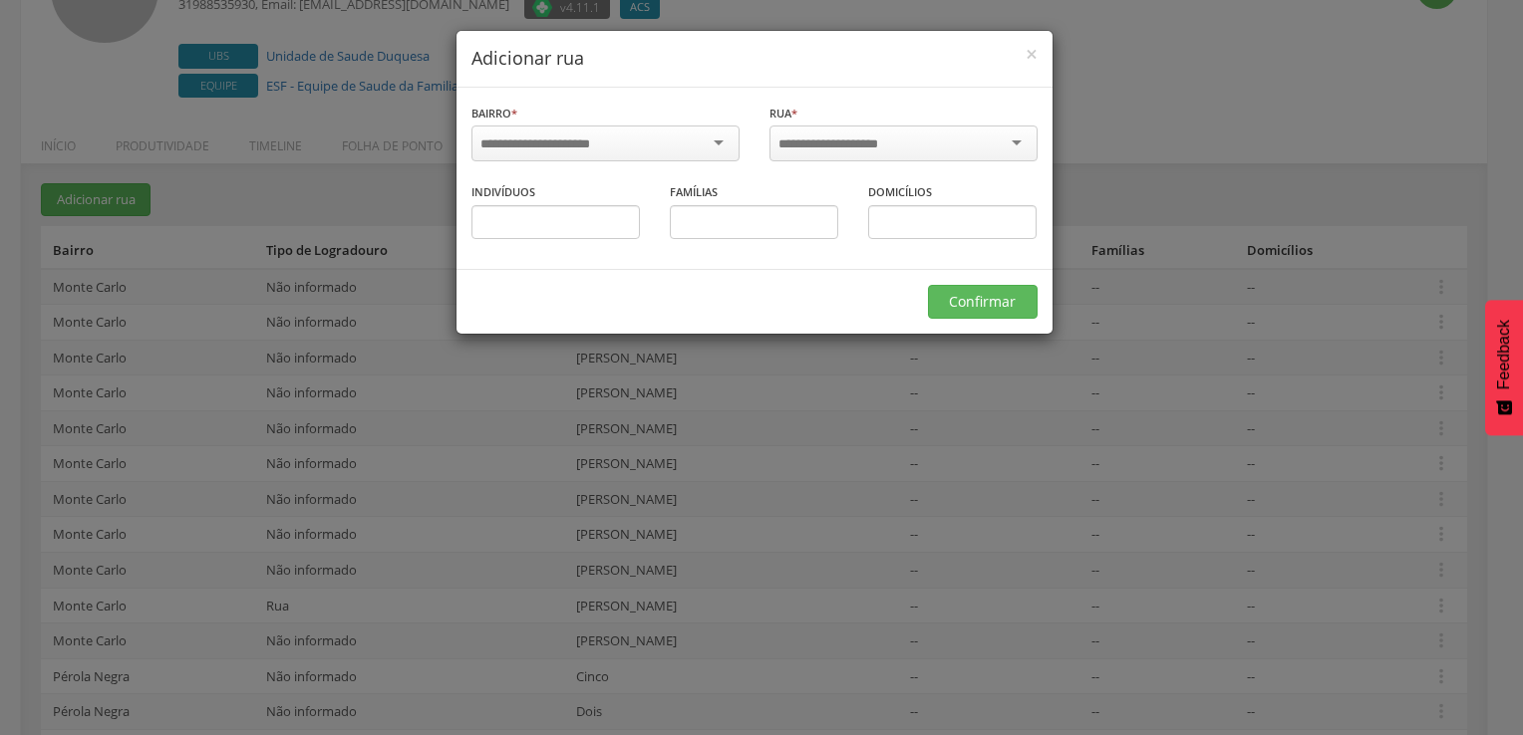
click at [679, 144] on div at bounding box center [605, 144] width 268 height 36
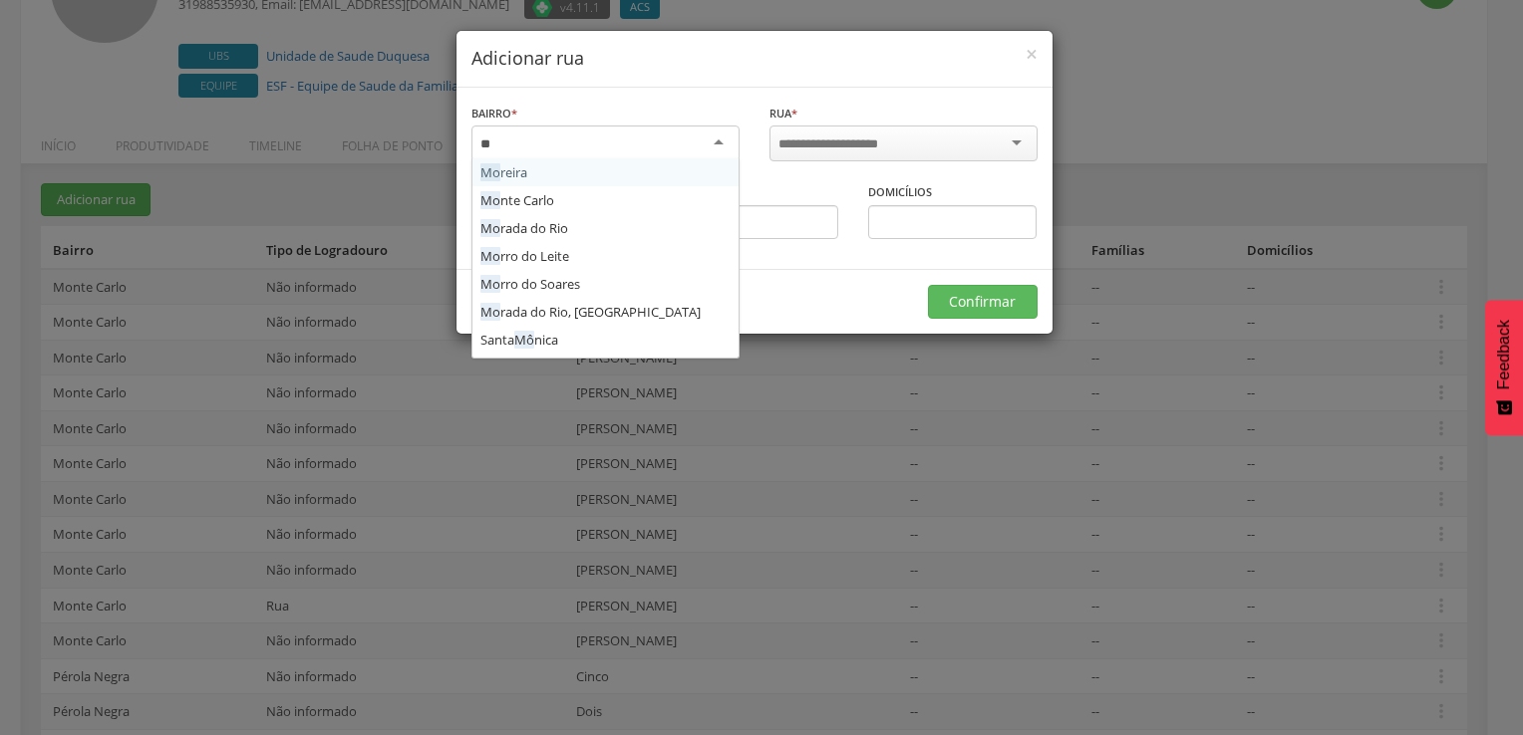
type input "***"
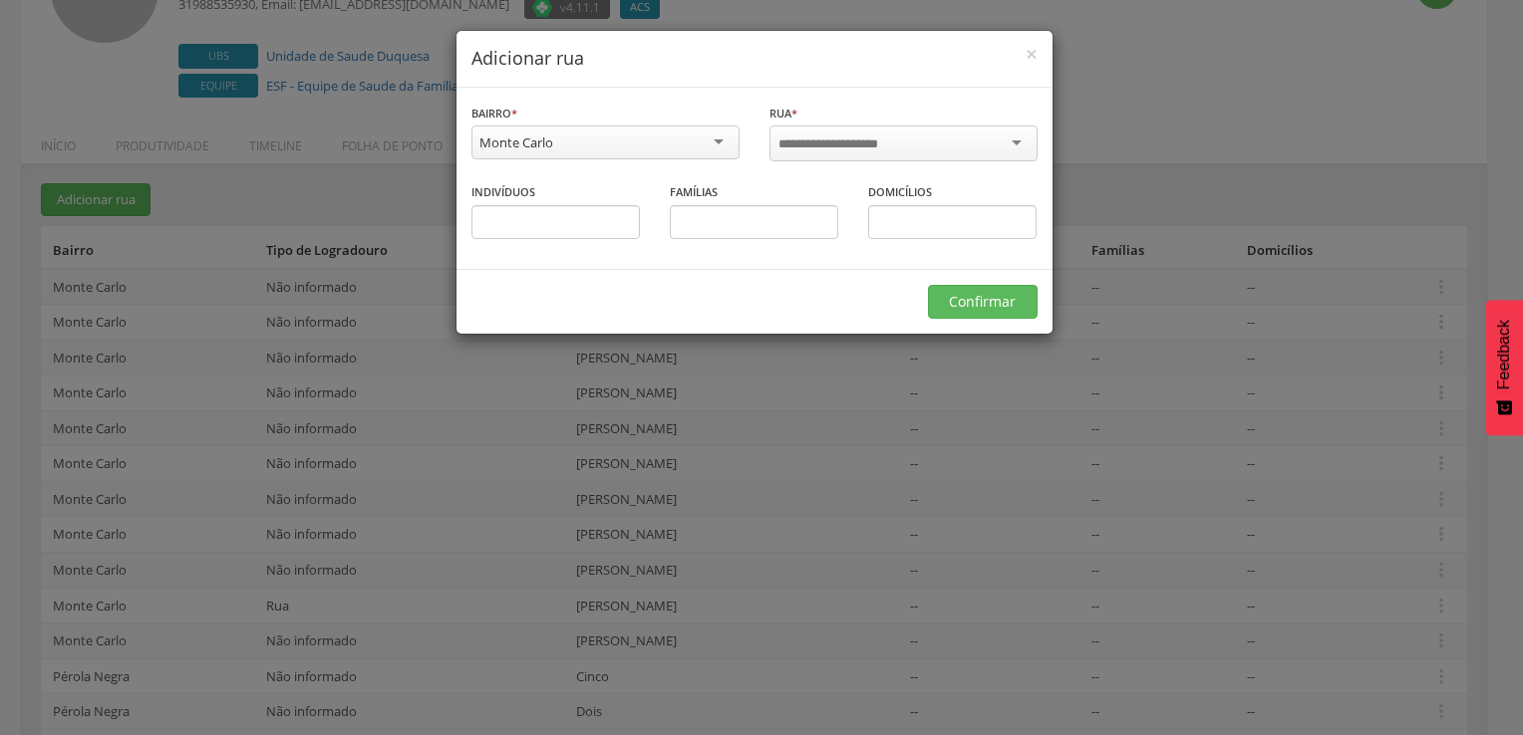
click at [845, 136] on input "select-one" at bounding box center [841, 145] width 127 height 18
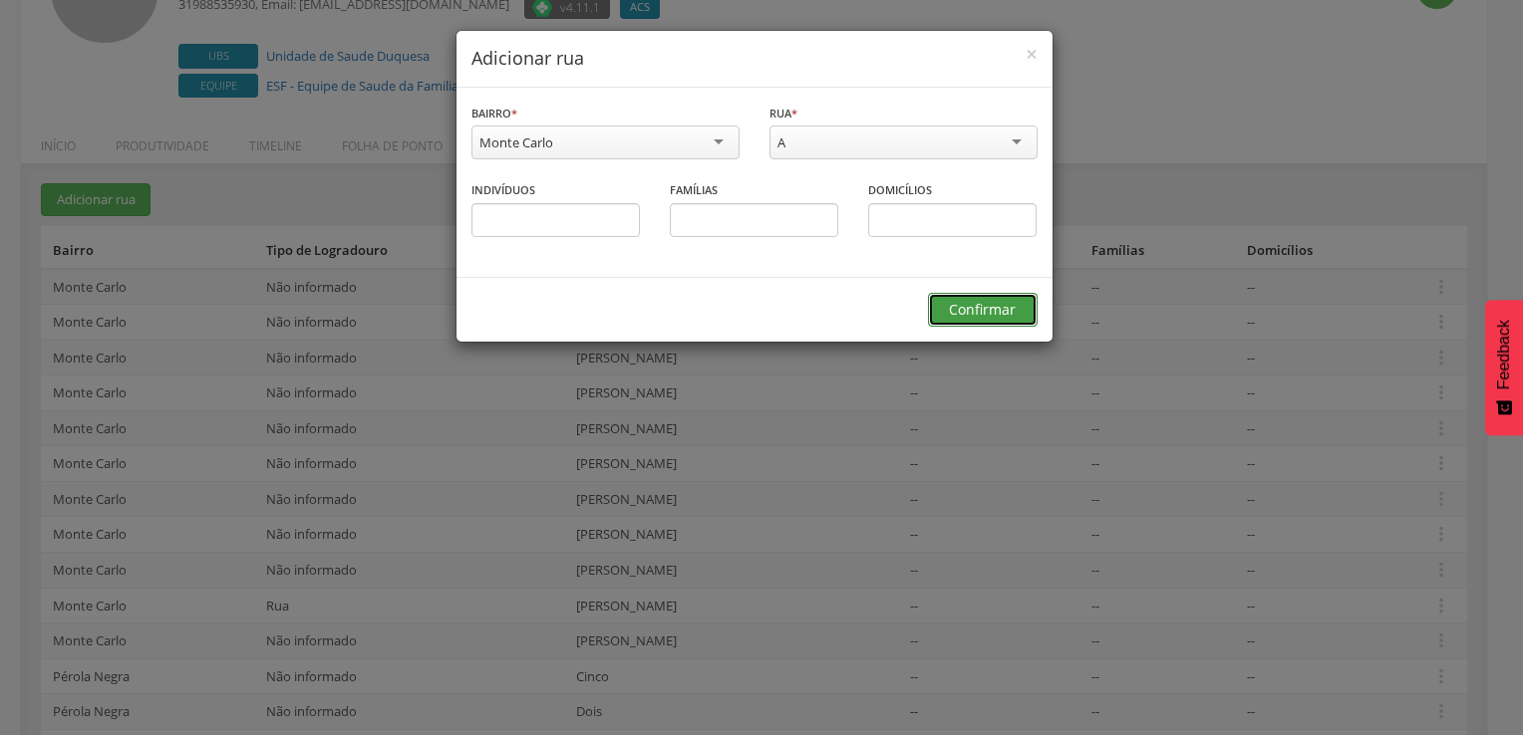
click at [1000, 312] on button "Confirmar" at bounding box center [983, 310] width 110 height 34
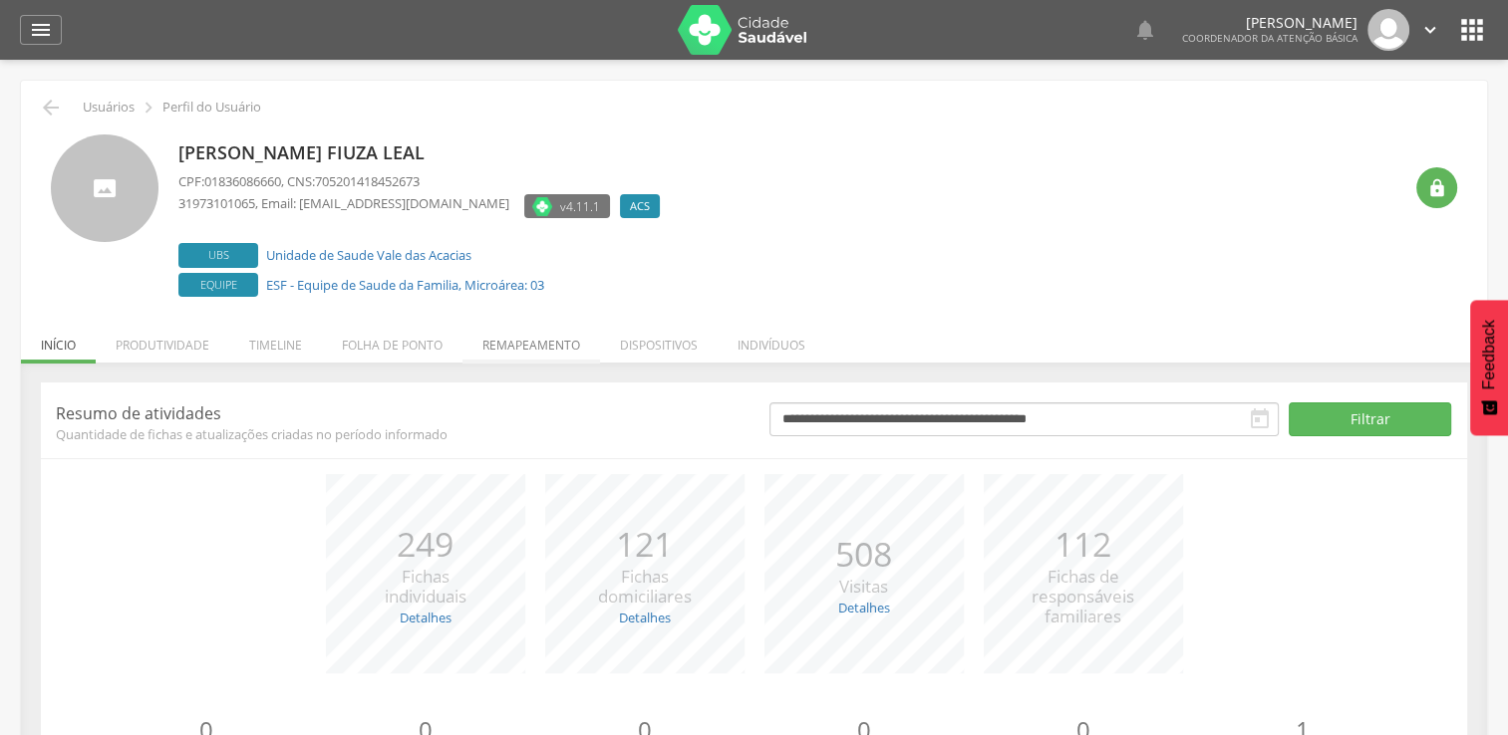
click at [567, 344] on li "Remapeamento" at bounding box center [531, 340] width 138 height 47
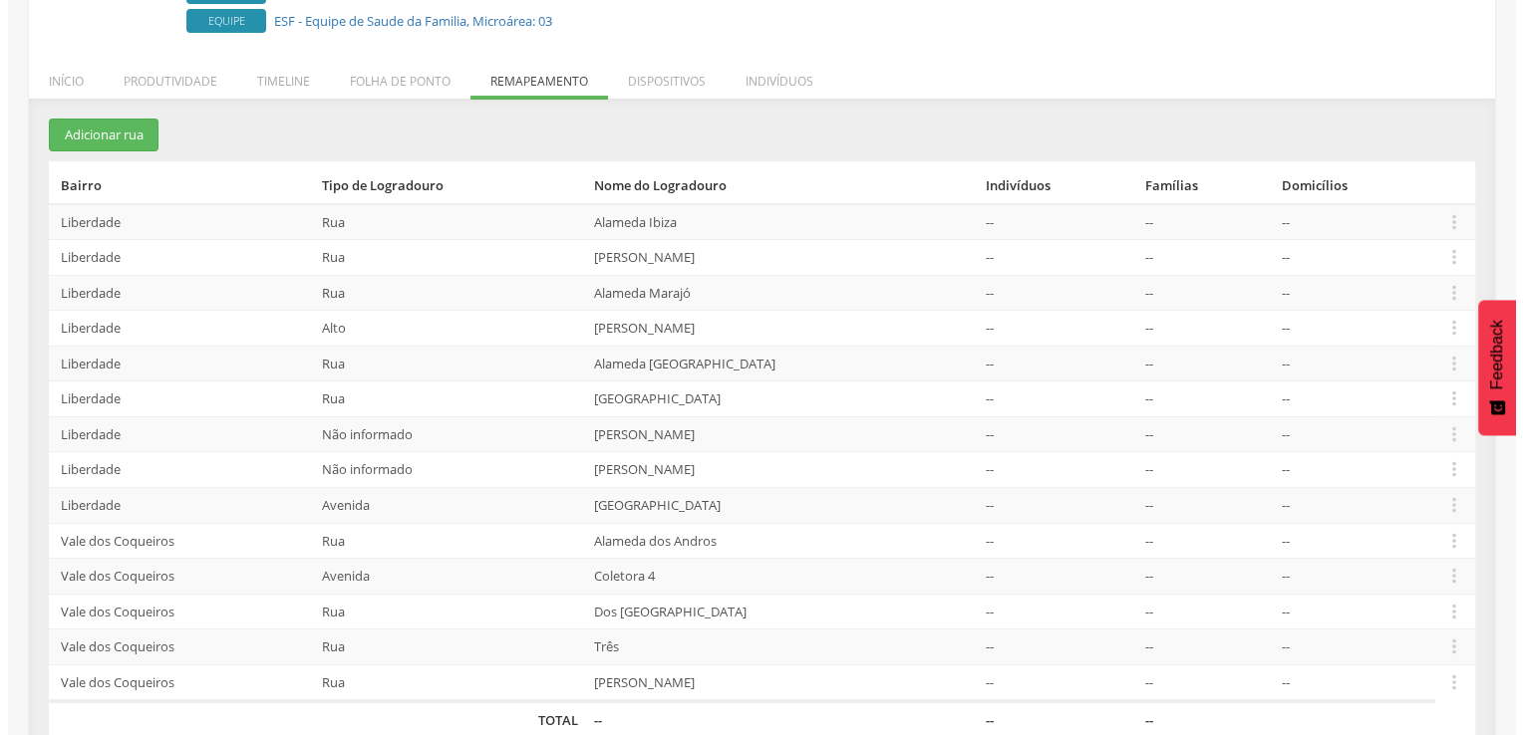
scroll to position [293, 0]
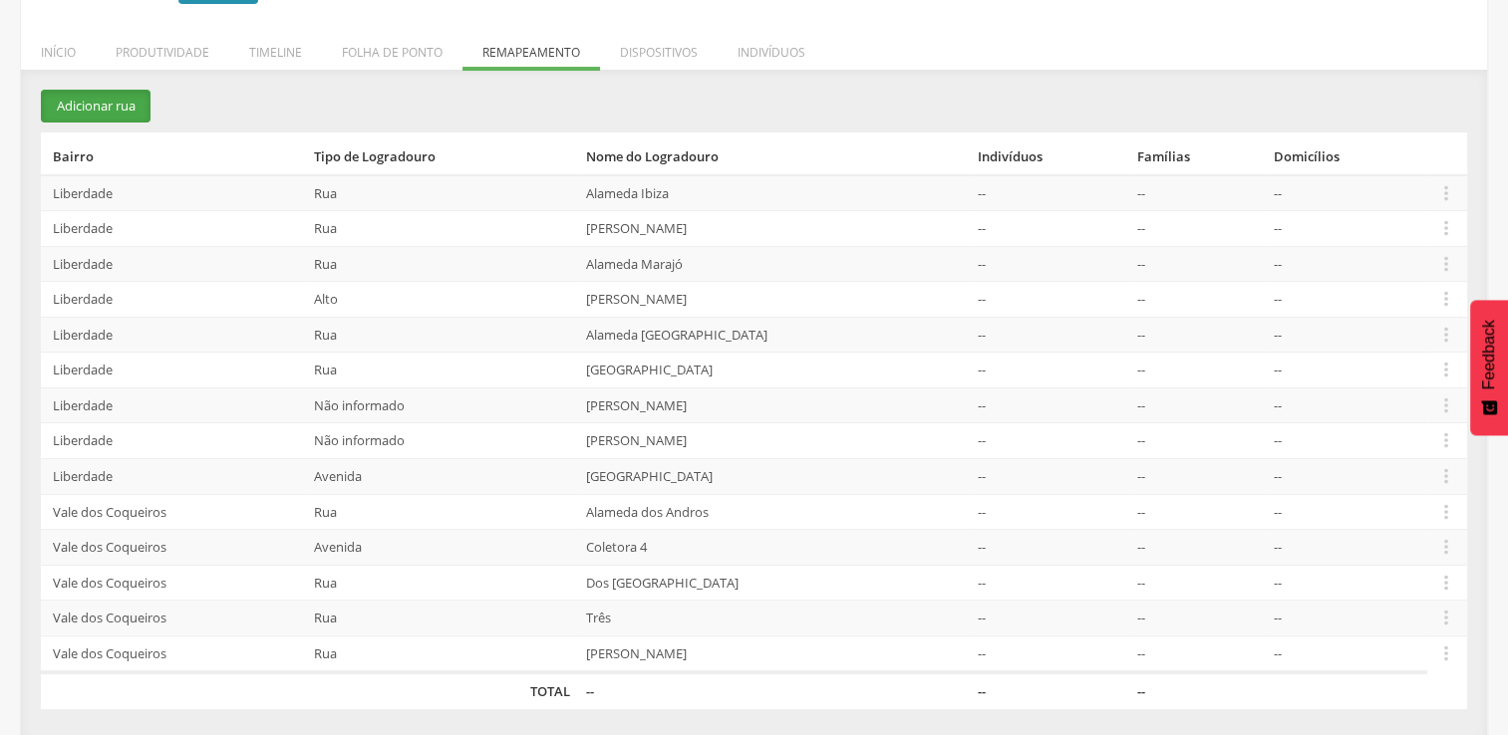
click at [112, 113] on button "Adicionar rua" at bounding box center [96, 106] width 110 height 33
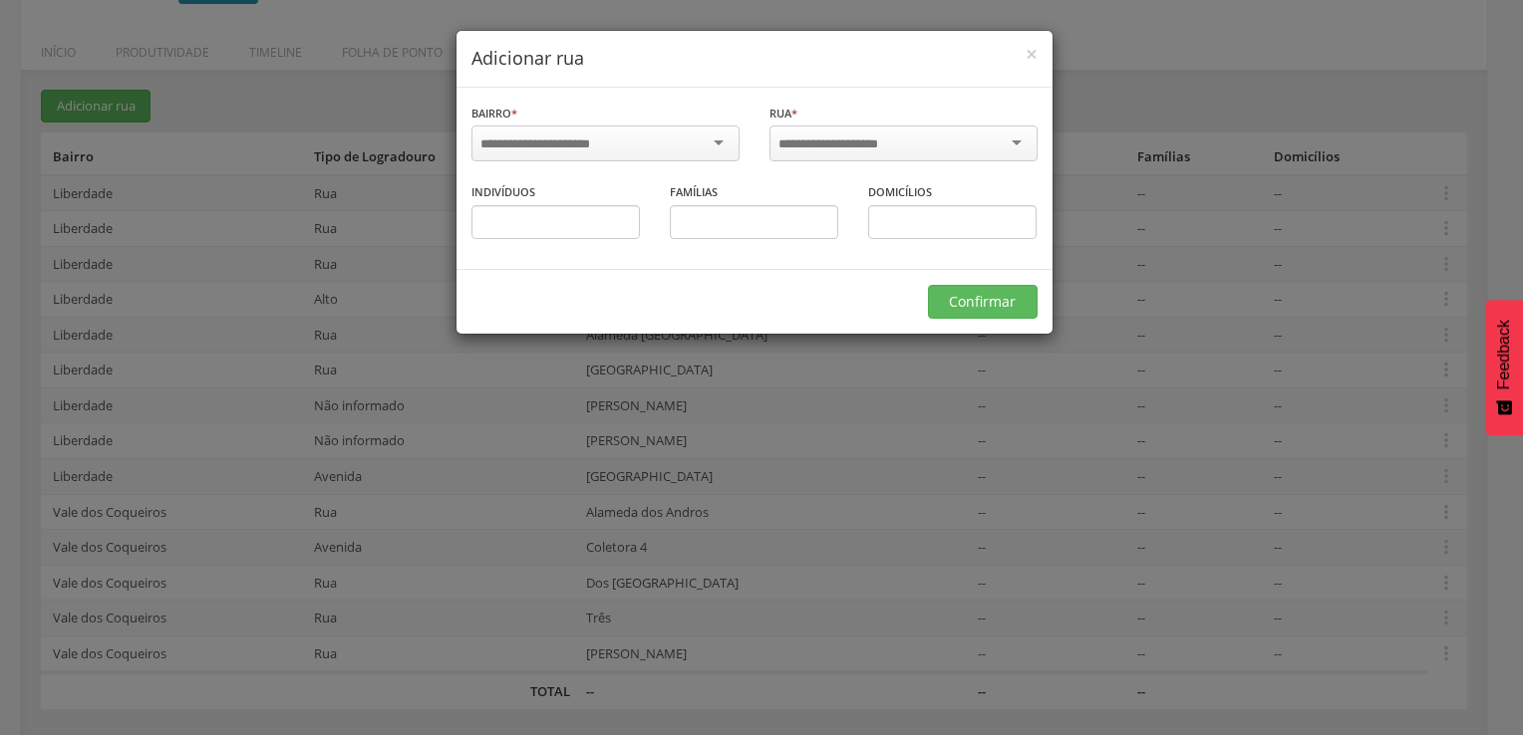
click at [674, 151] on div at bounding box center [605, 144] width 268 height 36
type input "*****"
click at [1020, 142] on div at bounding box center [903, 144] width 268 height 36
click at [969, 145] on div at bounding box center [903, 144] width 268 height 36
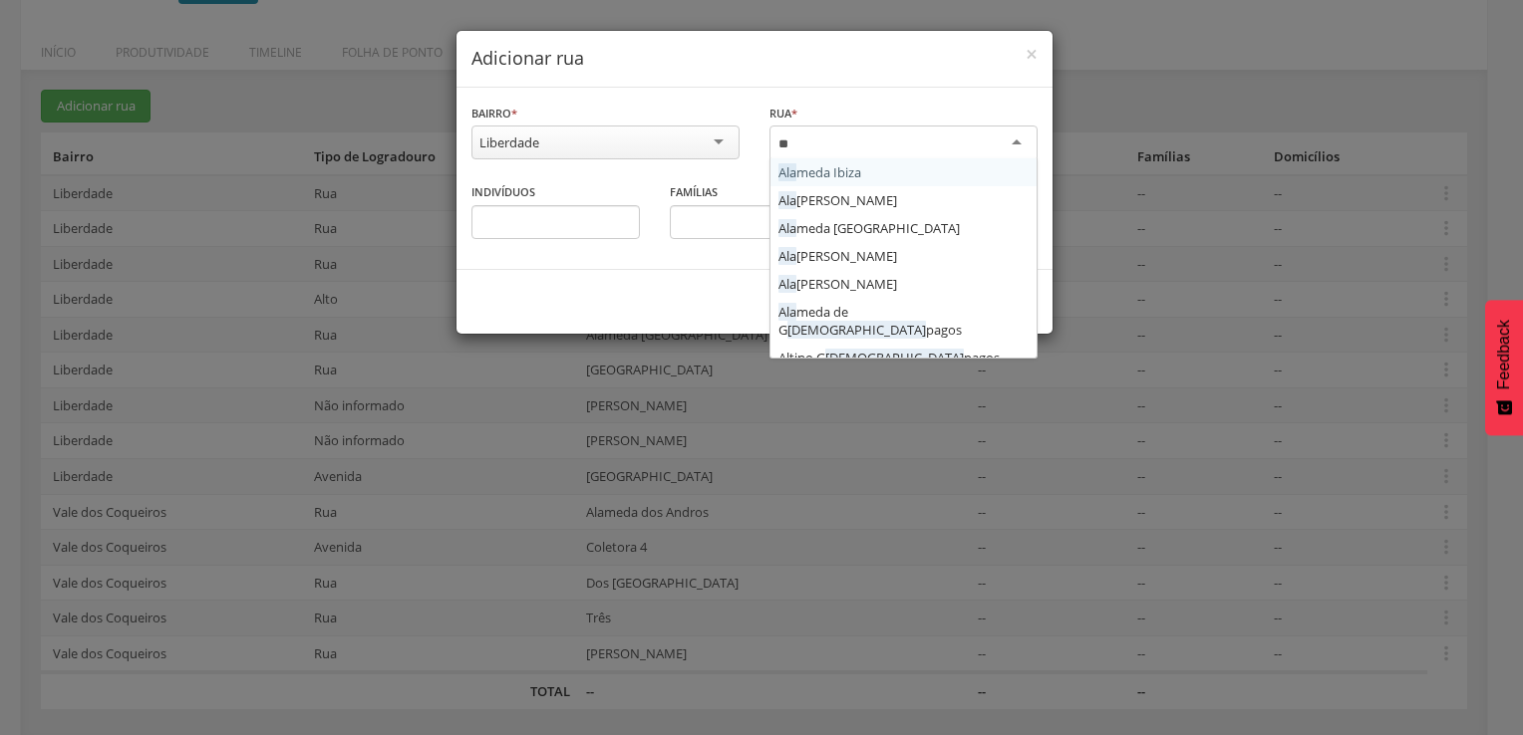
type input "*"
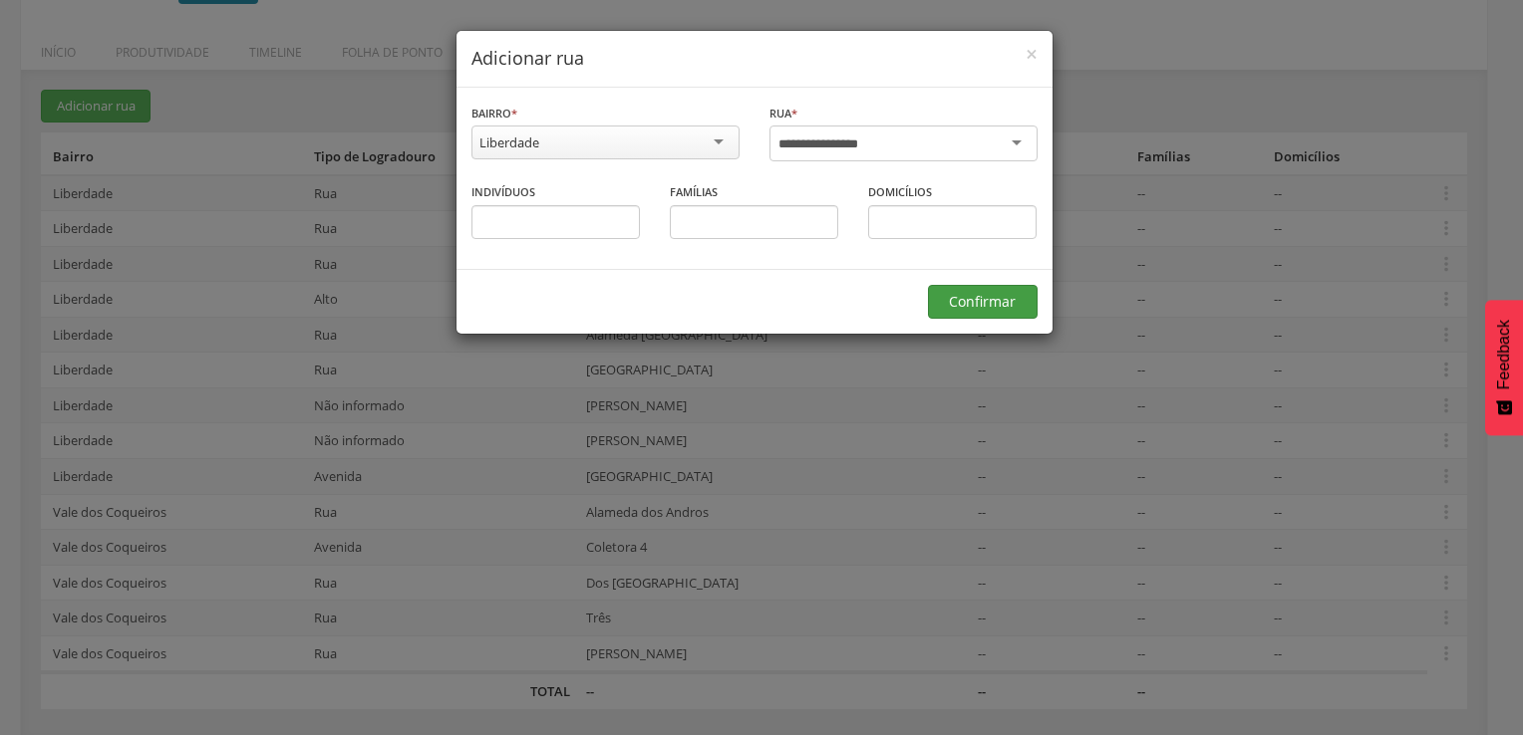
type input "**********"
click at [1012, 302] on button "Confirmar" at bounding box center [983, 302] width 110 height 34
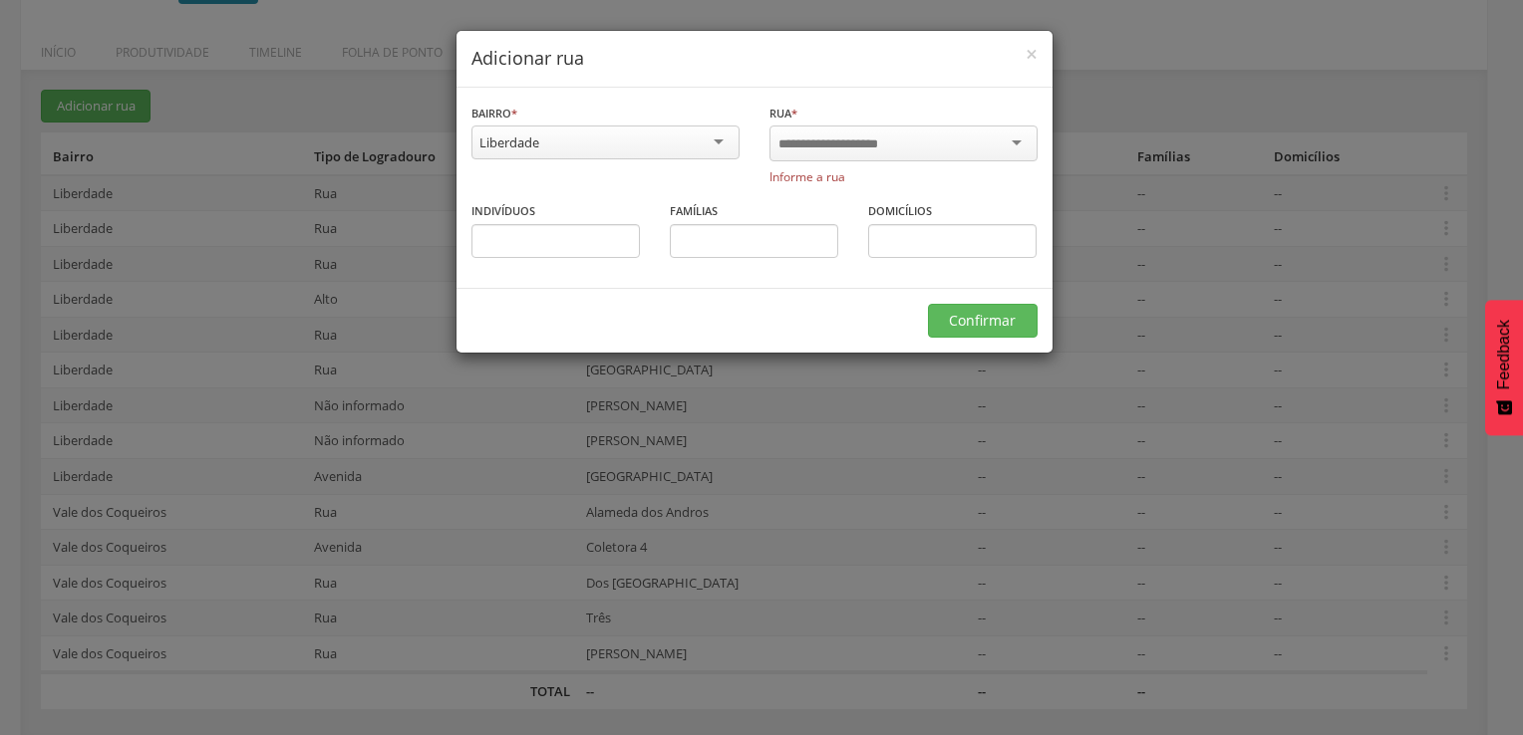
click at [1010, 143] on div at bounding box center [903, 144] width 268 height 36
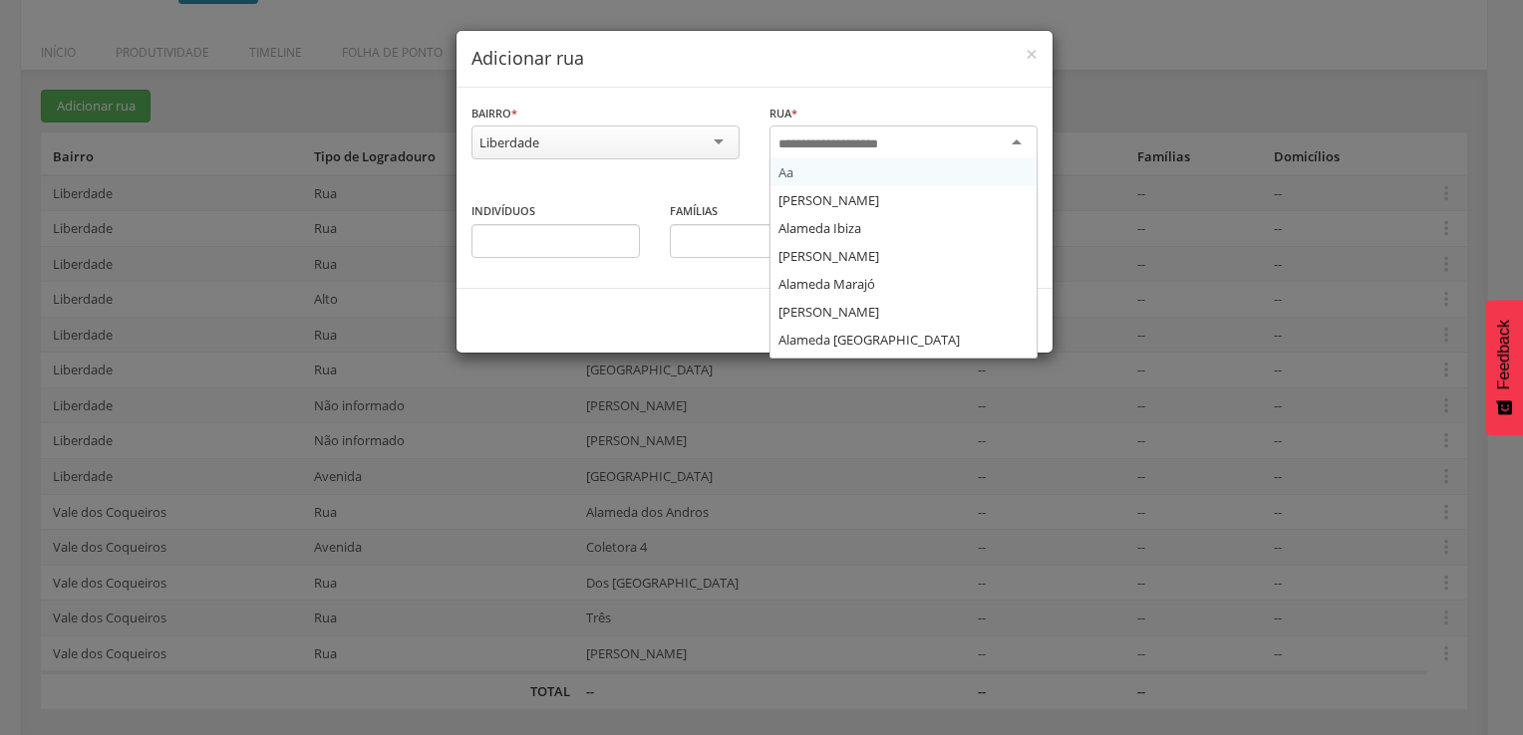
click at [881, 140] on input "select-one" at bounding box center [841, 145] width 127 height 18
type input "*"
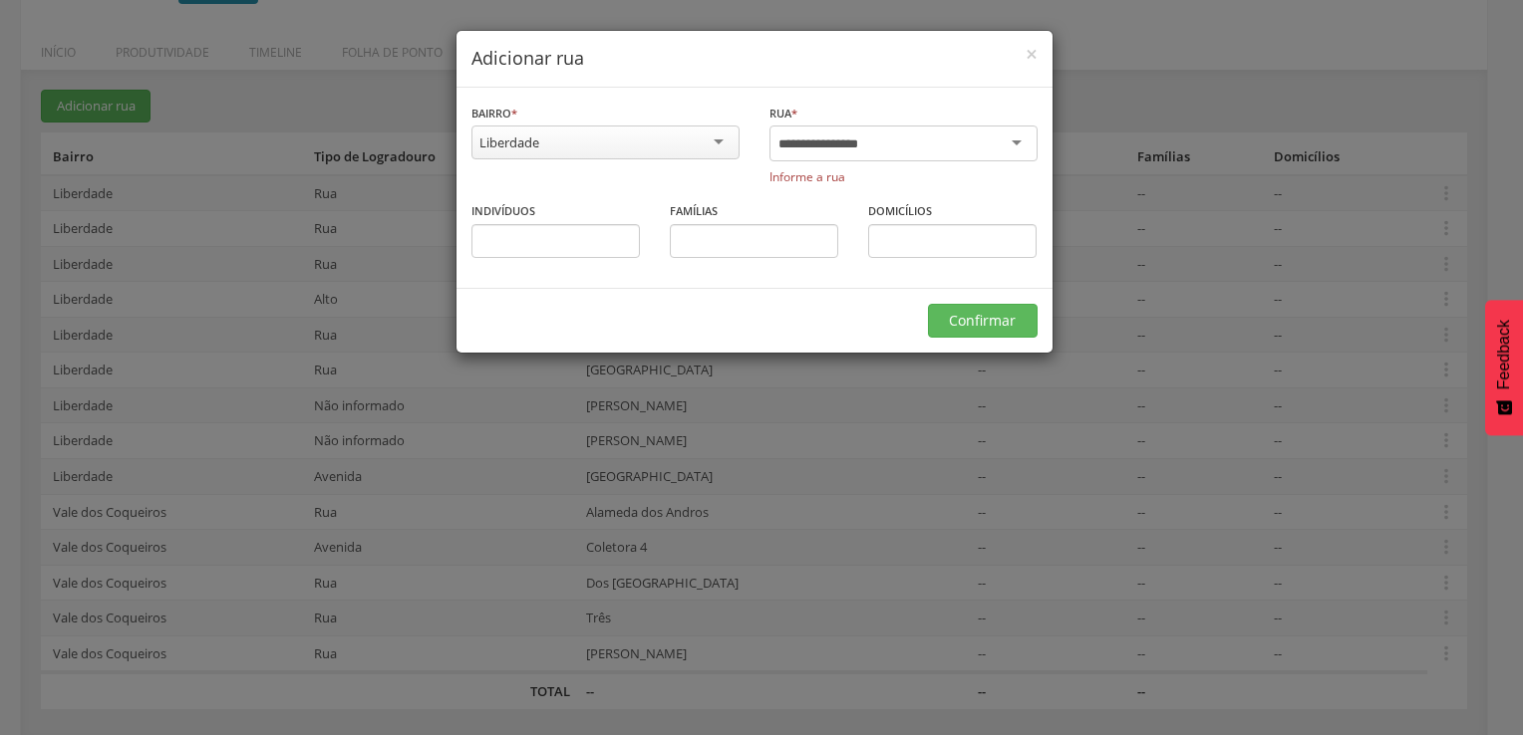
type input "**********"
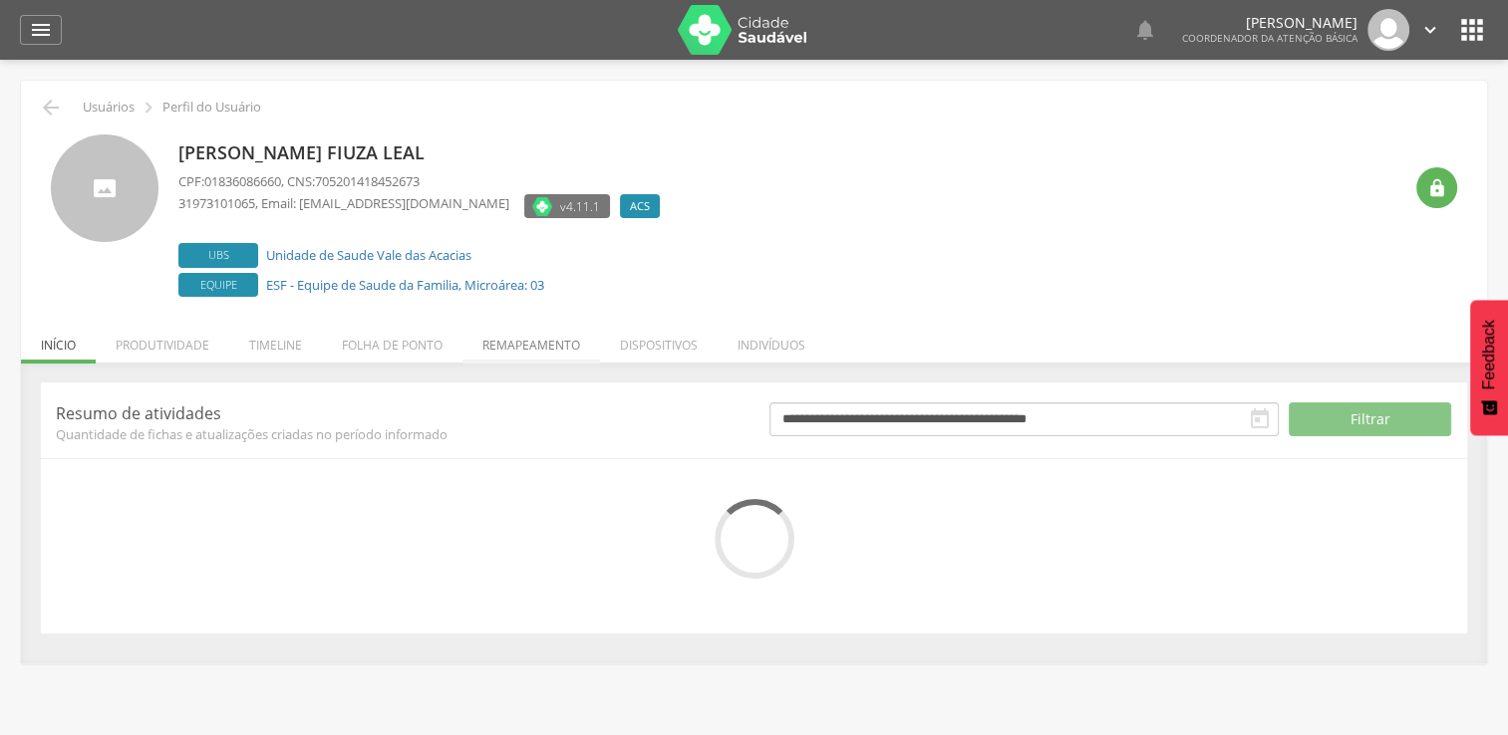
click at [550, 336] on li "Remapeamento" at bounding box center [531, 340] width 138 height 47
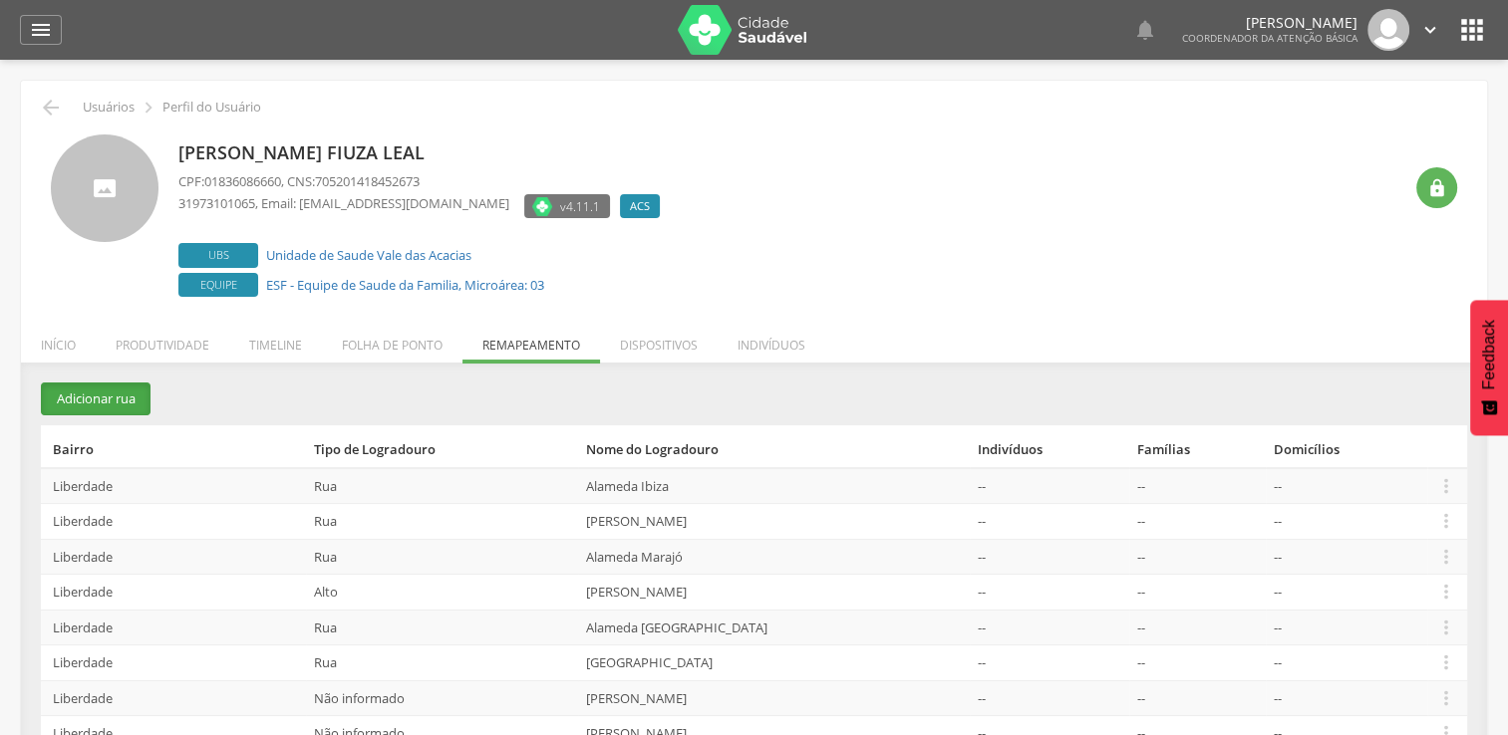
click at [116, 401] on button "Adicionar rua" at bounding box center [96, 399] width 110 height 33
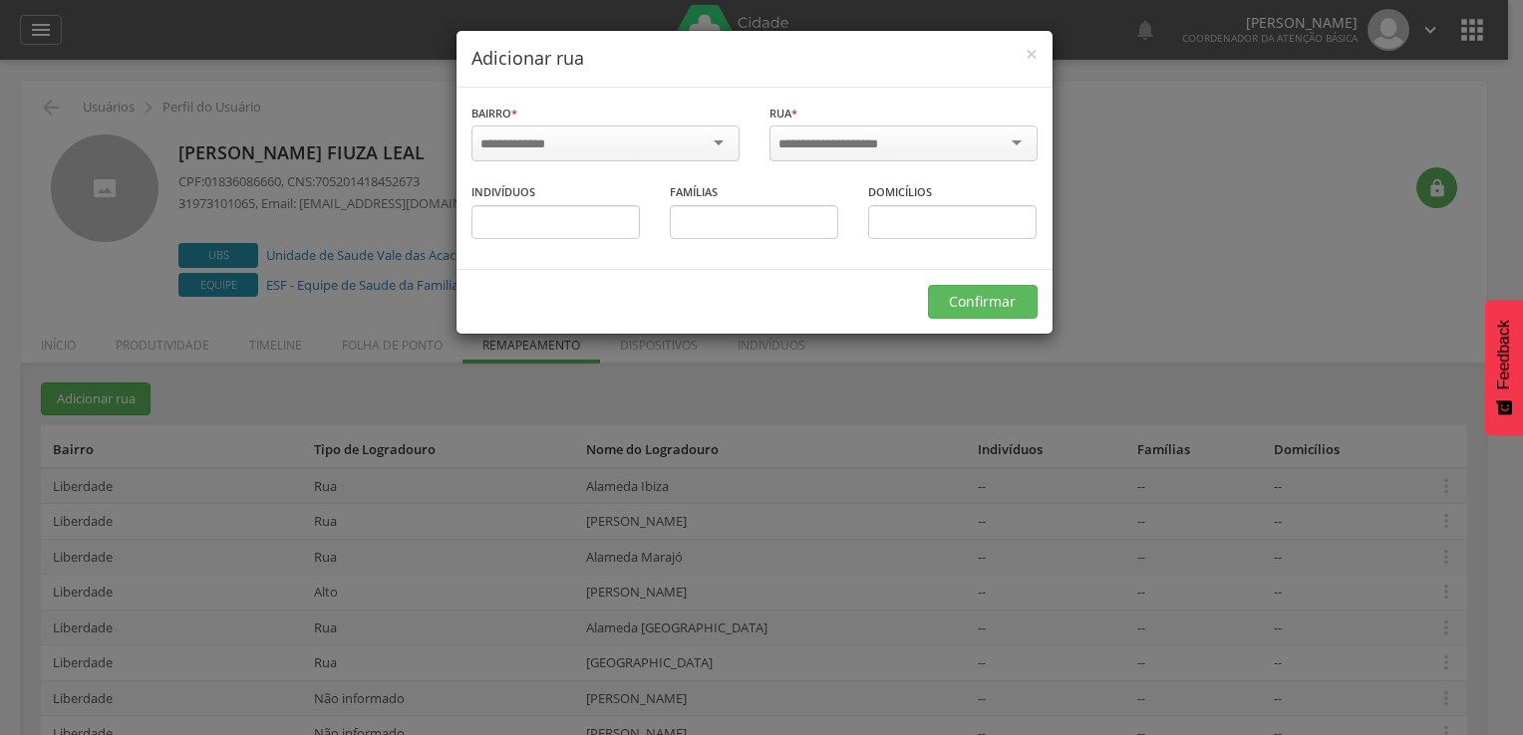
click at [824, 141] on input "select-one" at bounding box center [841, 145] width 127 height 18
type input "**********"
click at [703, 151] on div at bounding box center [605, 144] width 268 height 36
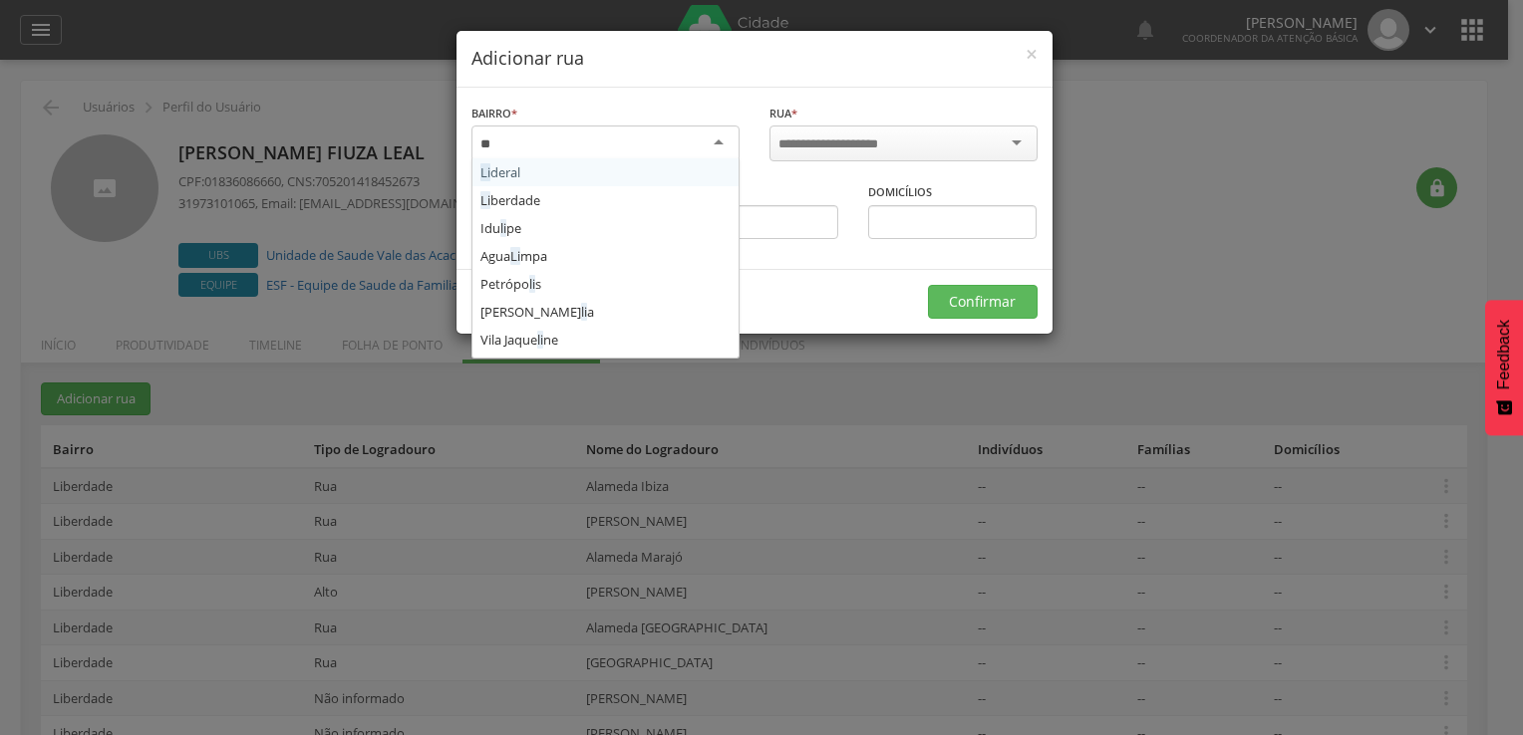
type input "***"
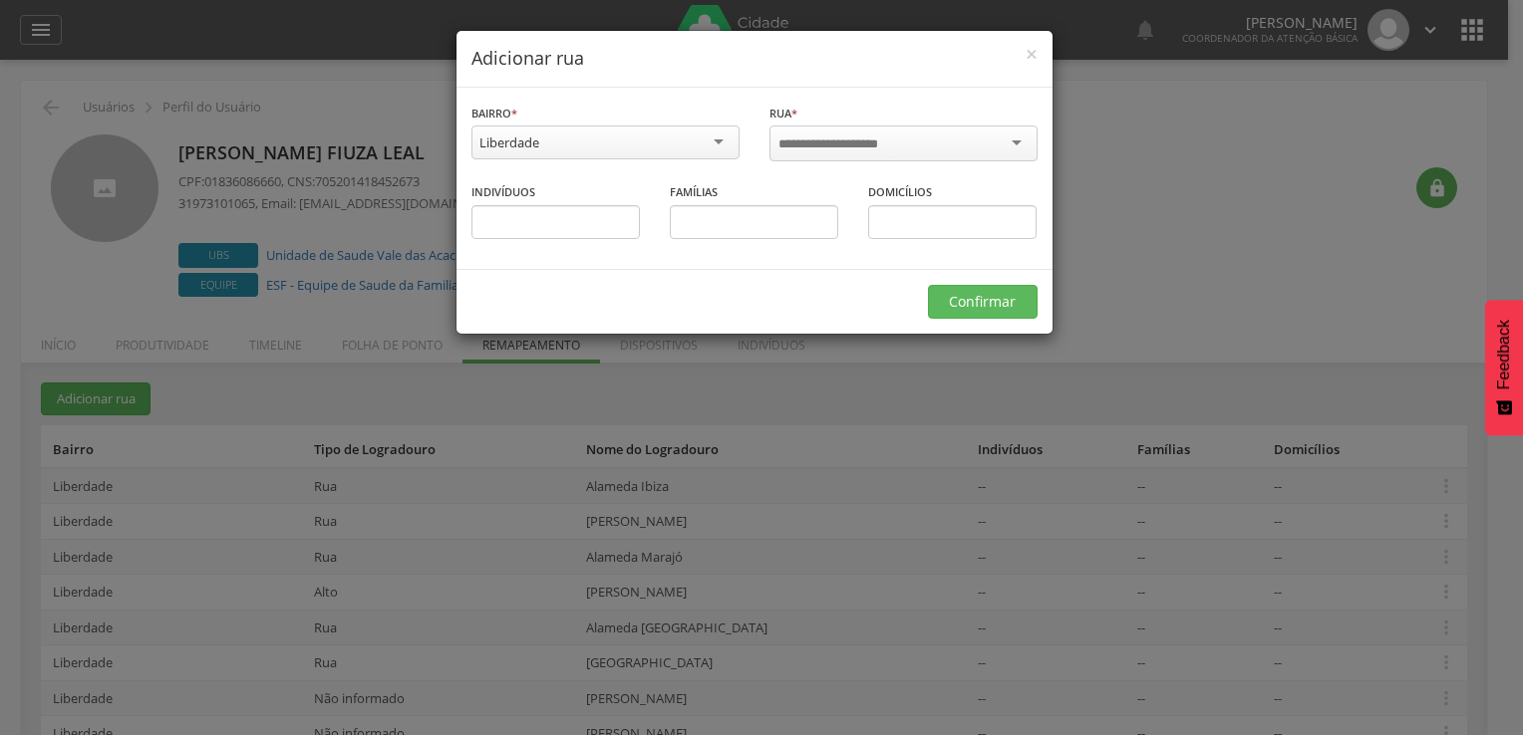
click at [883, 149] on input "select-one" at bounding box center [841, 145] width 127 height 18
type input "**********"
click at [961, 291] on button "Confirmar" at bounding box center [983, 302] width 110 height 34
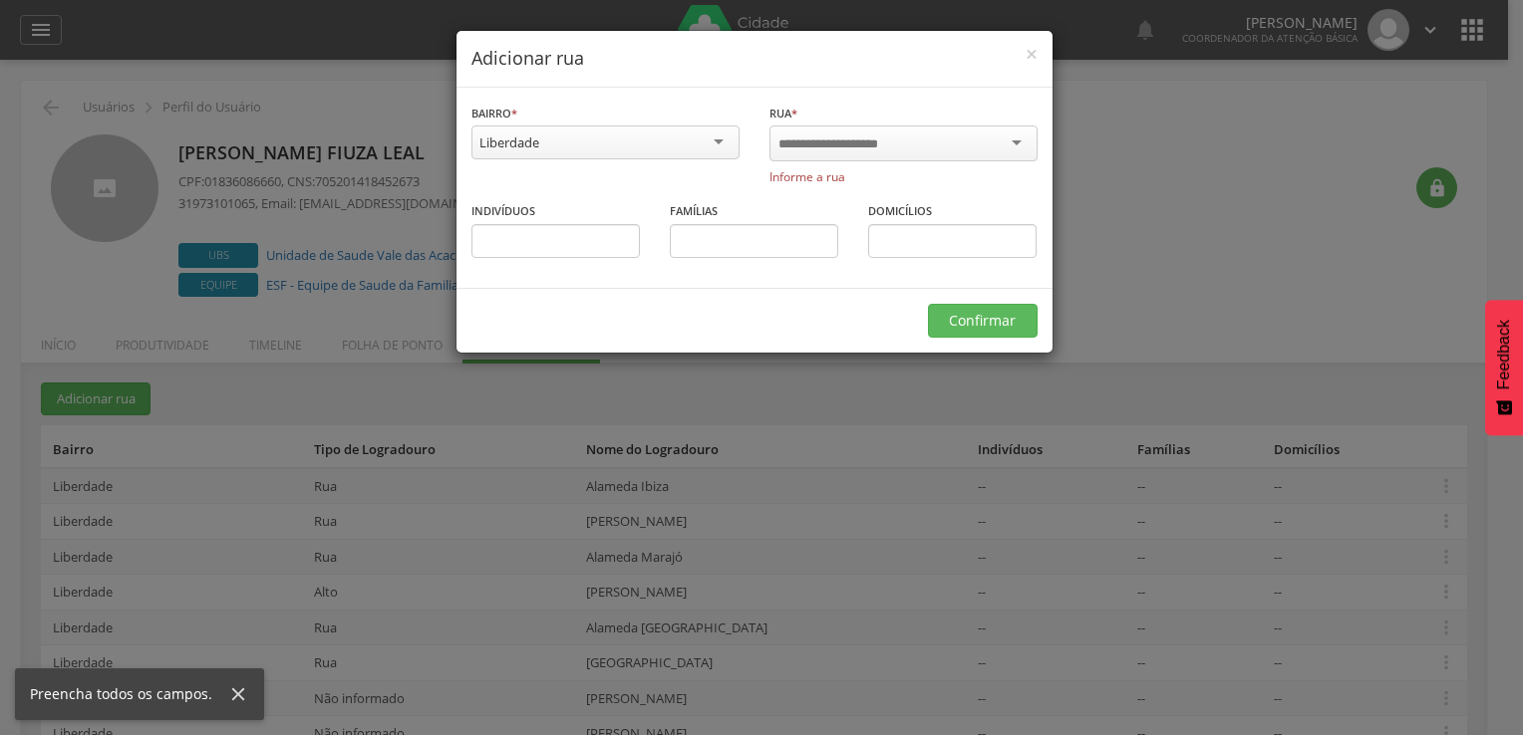
click at [941, 136] on div at bounding box center [903, 144] width 268 height 36
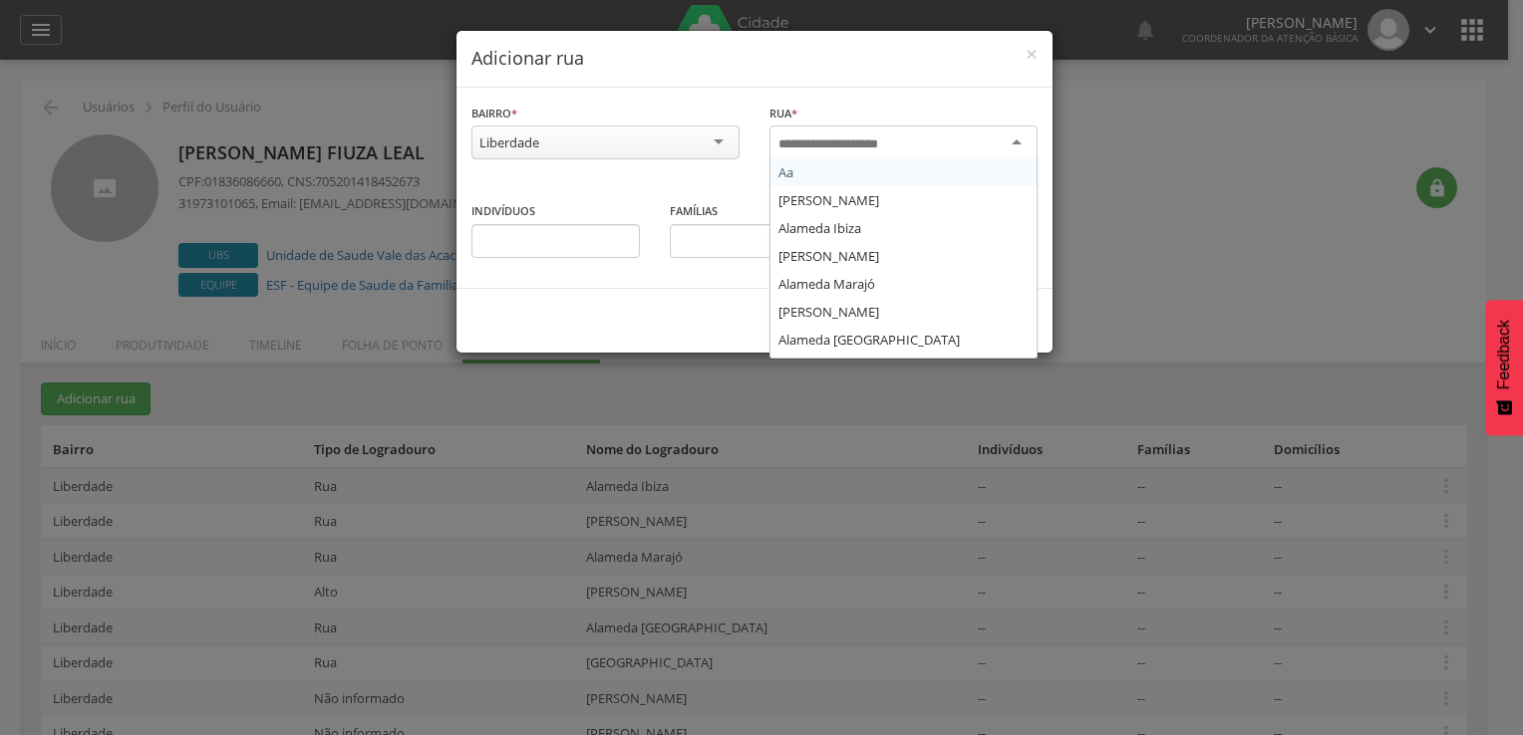
click at [941, 136] on div at bounding box center [903, 144] width 268 height 36
